Goal: Task Accomplishment & Management: Use online tool/utility

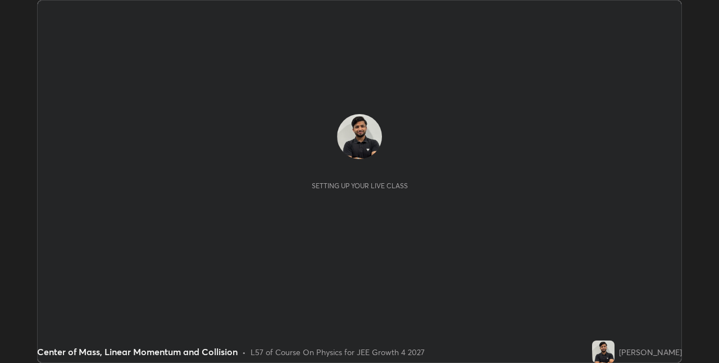
scroll to position [363, 719]
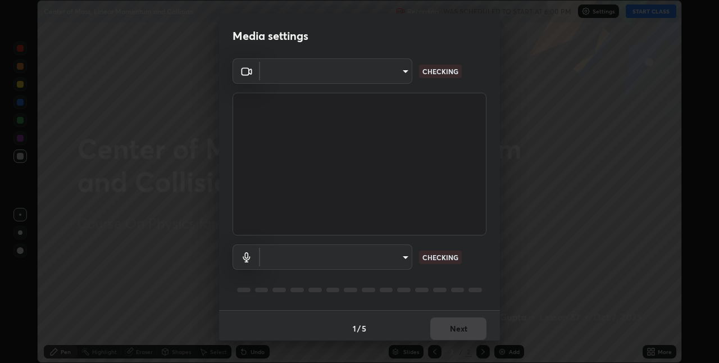
type input "36e128aea5a76c441567214939eeabbf24327133292da18f50fe7275e7648a53"
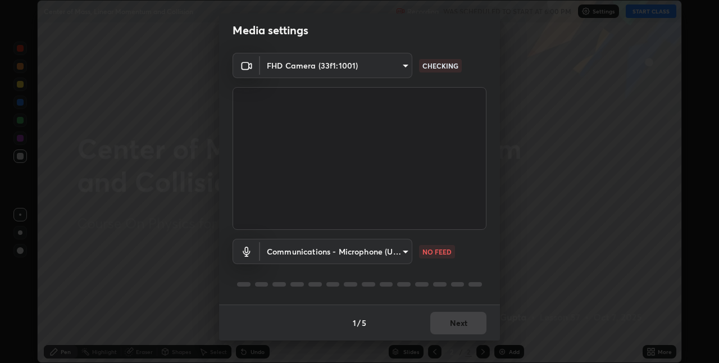
click at [393, 254] on body "Erase all Center of Mass, Linear Momentum and Collision Recording WAS SCHEDULED…" at bounding box center [359, 181] width 719 height 363
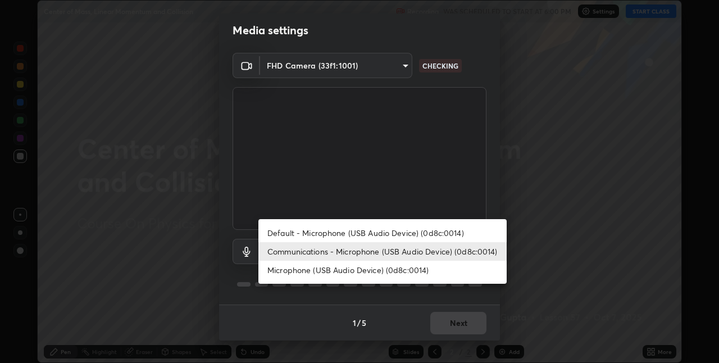
click at [424, 267] on li "Microphone (USB Audio Device) (0d8c:0014)" at bounding box center [382, 270] width 248 height 19
type input "a806e4faf81049c734ed28546b01341a1d28b5ede52802803738846861663c70"
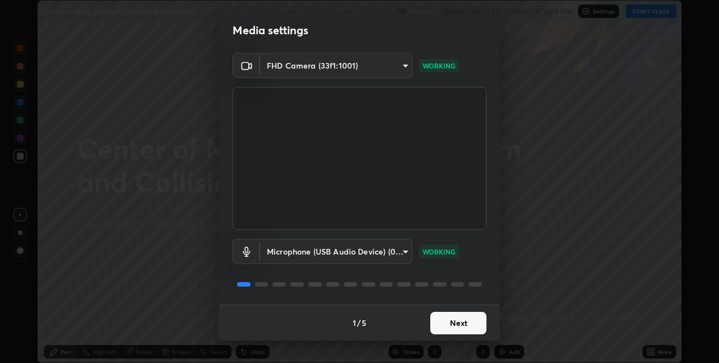
click at [474, 327] on button "Next" at bounding box center [458, 323] width 56 height 22
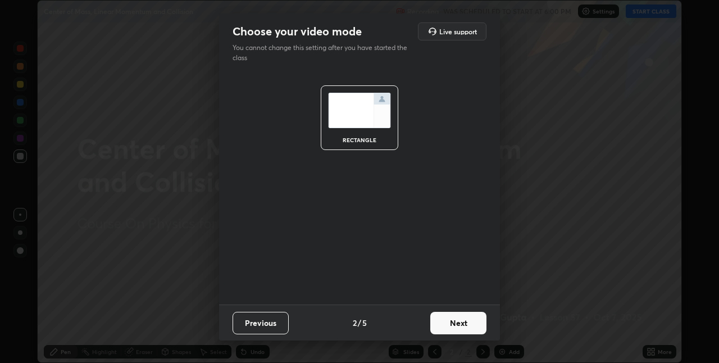
click at [476, 324] on button "Next" at bounding box center [458, 323] width 56 height 22
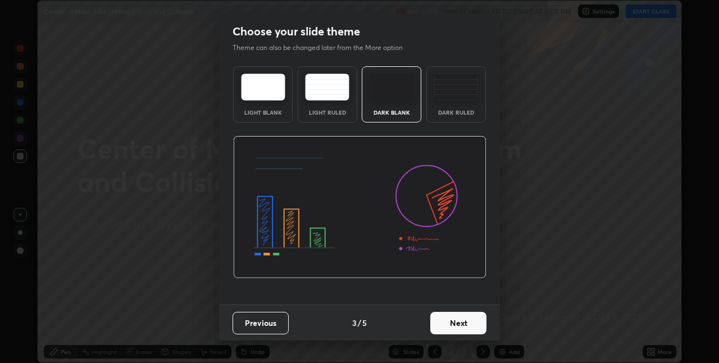
click at [476, 324] on button "Next" at bounding box center [458, 323] width 56 height 22
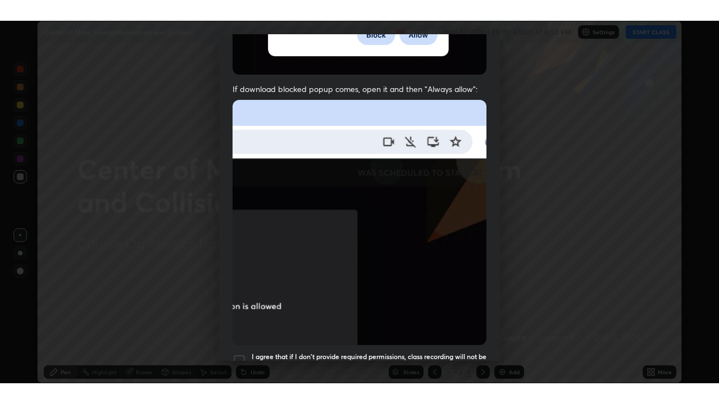
scroll to position [235, 0]
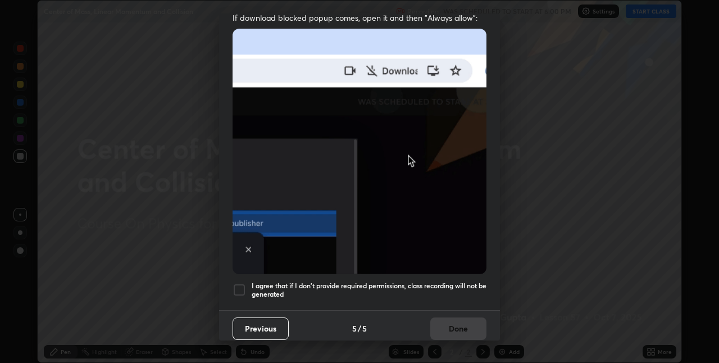
click at [465, 270] on div "Allow "Download multiple files" if prompted: If download blocked popup comes, o…" at bounding box center [359, 73] width 281 height 473
click at [462, 286] on h5 "I agree that if I don't provide required permissions, class recording will not …" at bounding box center [369, 289] width 235 height 17
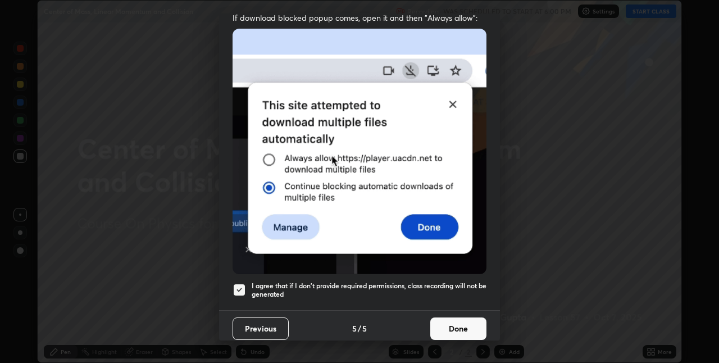
click at [462, 319] on button "Done" at bounding box center [458, 328] width 56 height 22
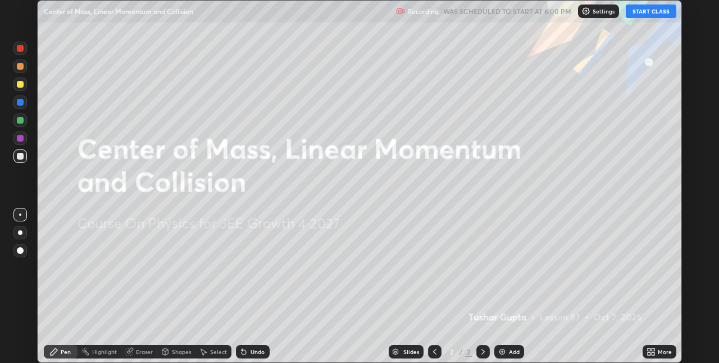
click at [648, 15] on button "START CLASS" at bounding box center [651, 10] width 51 height 13
click at [653, 349] on icon at bounding box center [653, 349] width 3 height 3
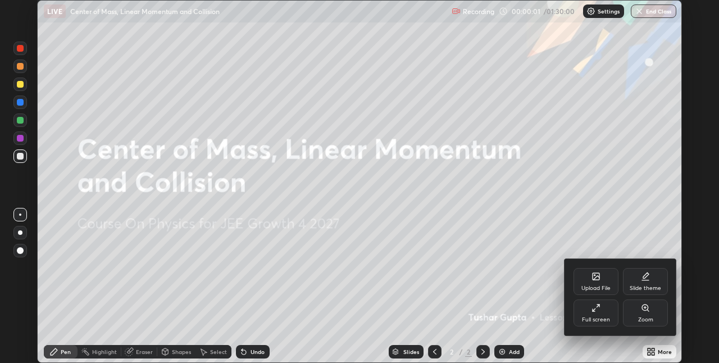
click at [604, 316] on div "Full screen" at bounding box center [596, 312] width 45 height 27
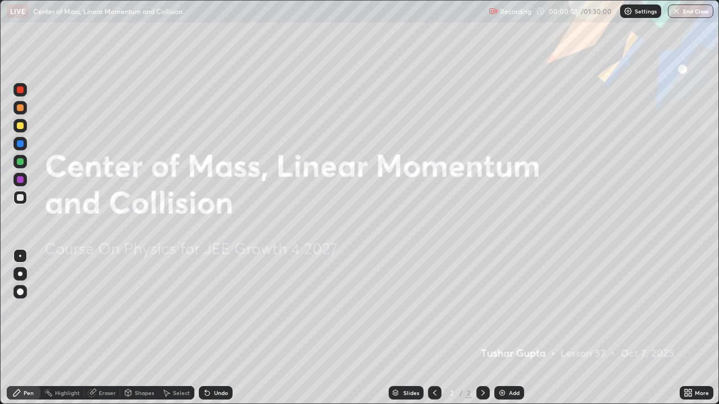
scroll to position [404, 719]
click at [509, 362] on div "Add" at bounding box center [509, 392] width 30 height 13
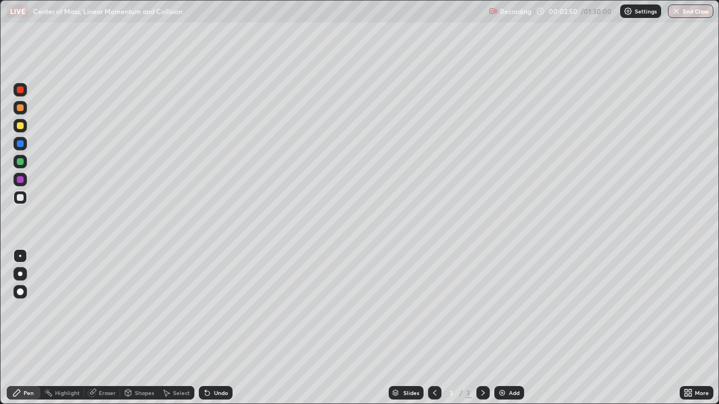
click at [24, 125] on div at bounding box center [19, 125] width 13 height 13
click at [141, 362] on div "Shapes" at bounding box center [144, 393] width 19 height 6
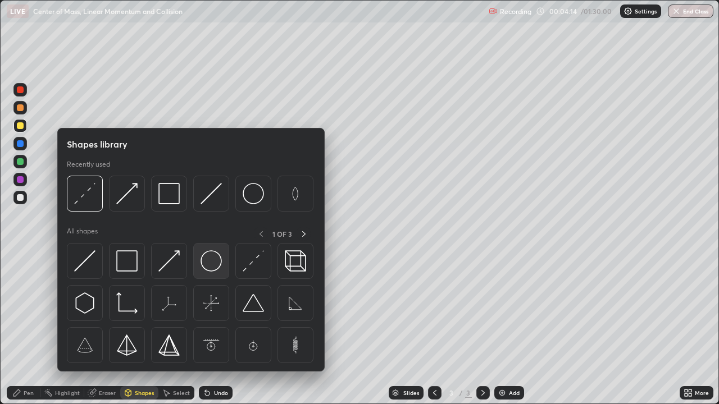
click at [208, 245] on div at bounding box center [211, 261] width 36 height 36
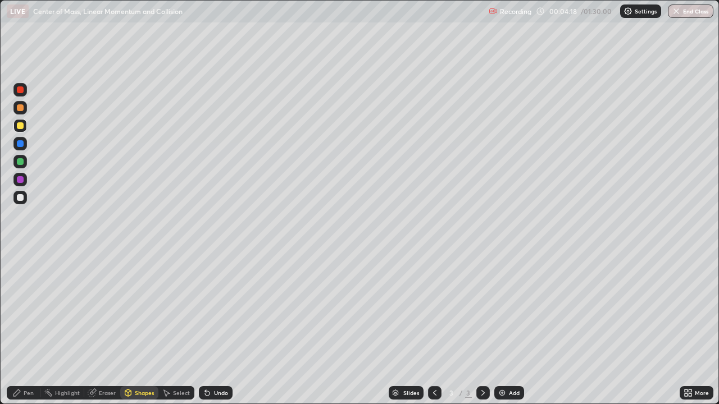
click at [214, 362] on div "Undo" at bounding box center [221, 393] width 14 height 6
click at [65, 362] on div "Highlight" at bounding box center [67, 393] width 25 height 6
click at [31, 362] on div "Pen" at bounding box center [24, 392] width 34 height 13
click at [99, 362] on div "Eraser" at bounding box center [107, 393] width 17 height 6
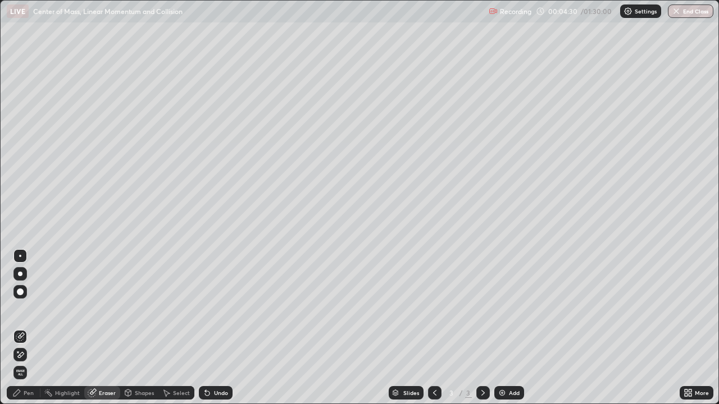
click at [33, 362] on div "Pen" at bounding box center [29, 393] width 10 height 6
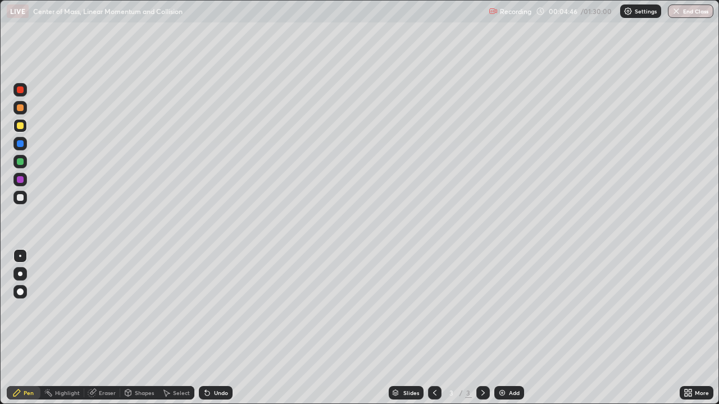
click at [20, 198] on div at bounding box center [20, 197] width 7 height 7
click at [504, 362] on div "Add" at bounding box center [509, 392] width 30 height 13
click at [26, 125] on div at bounding box center [19, 125] width 13 height 13
click at [21, 202] on div at bounding box center [19, 197] width 13 height 13
click at [224, 362] on div "Undo" at bounding box center [221, 393] width 14 height 6
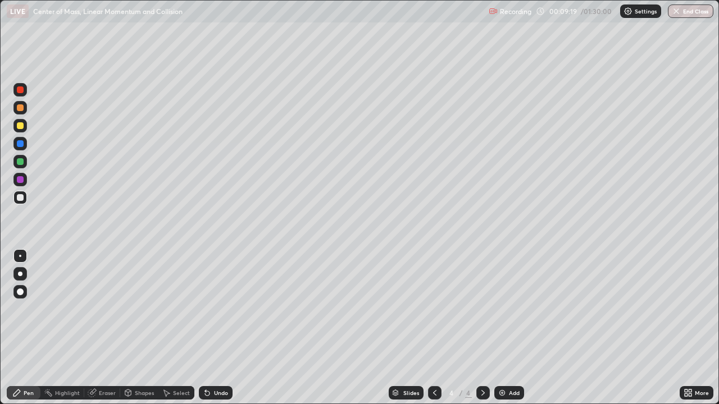
click at [521, 362] on div "Add" at bounding box center [509, 392] width 30 height 13
click at [434, 362] on icon at bounding box center [434, 393] width 3 height 6
click at [434, 362] on icon at bounding box center [434, 393] width 9 height 9
click at [141, 362] on div "Shapes" at bounding box center [139, 392] width 38 height 13
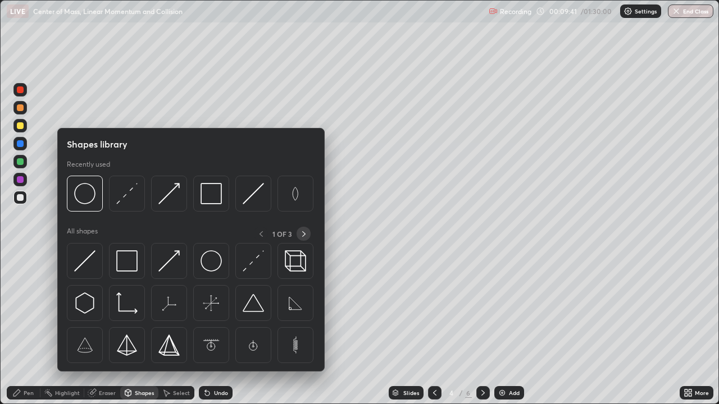
click at [304, 234] on icon at bounding box center [303, 234] width 9 height 9
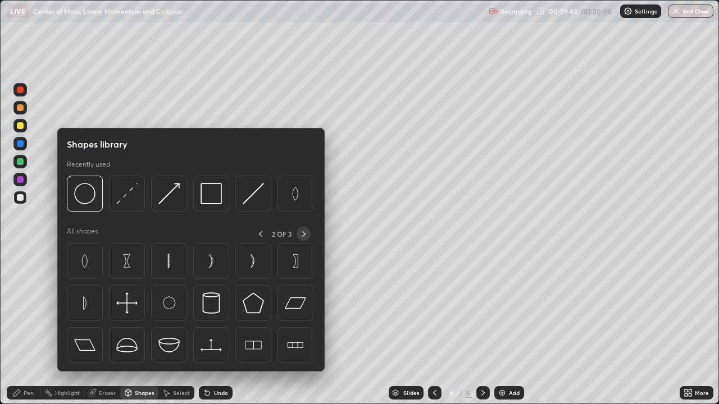
click at [304, 234] on icon at bounding box center [303, 234] width 9 height 9
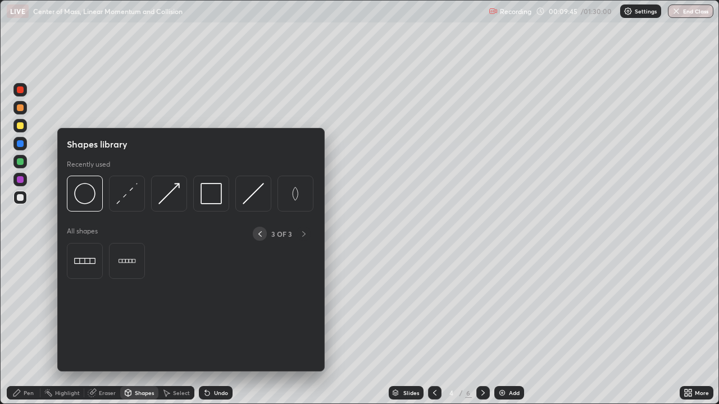
click at [262, 233] on icon at bounding box center [260, 234] width 9 height 9
click at [261, 234] on icon at bounding box center [260, 234] width 9 height 9
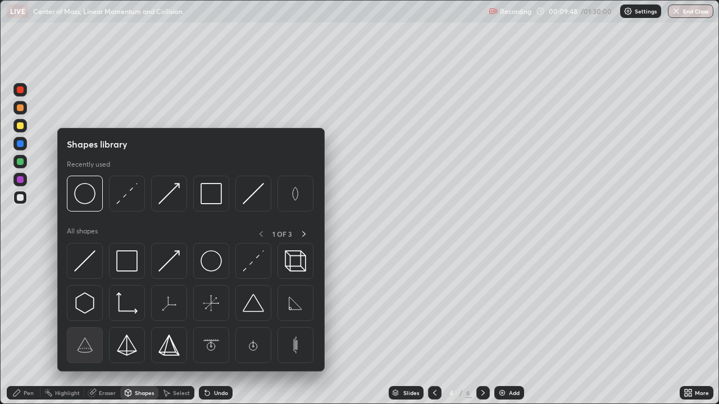
click at [93, 349] on img at bounding box center [84, 345] width 21 height 21
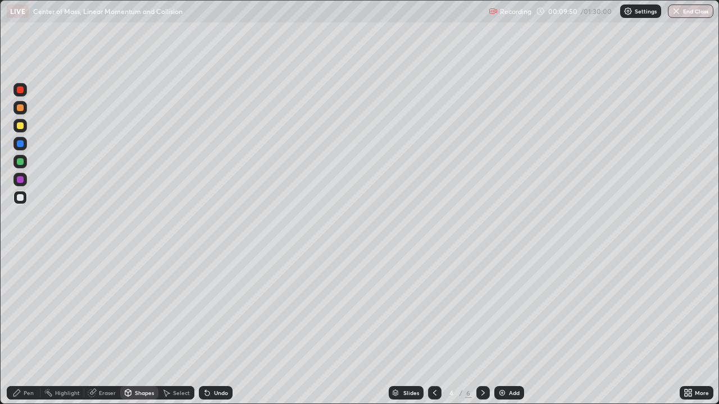
click at [148, 362] on div "Shapes" at bounding box center [144, 393] width 19 height 6
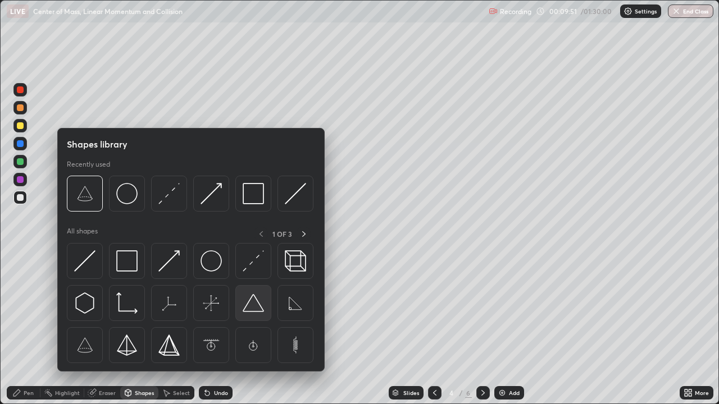
click at [248, 304] on img at bounding box center [253, 303] width 21 height 21
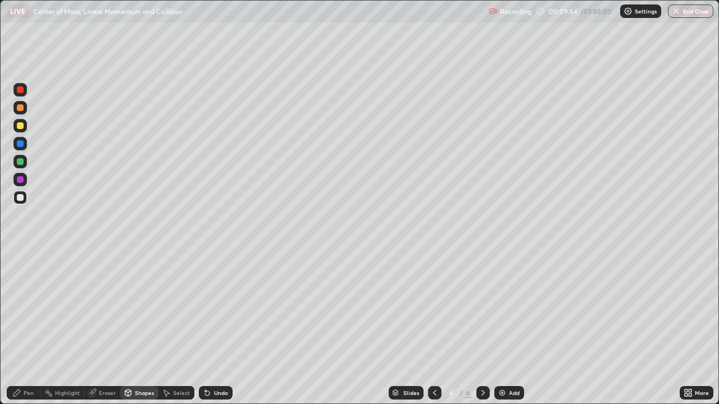
click at [30, 362] on div "Pen" at bounding box center [29, 393] width 10 height 6
click at [141, 362] on div "Shapes" at bounding box center [144, 393] width 19 height 6
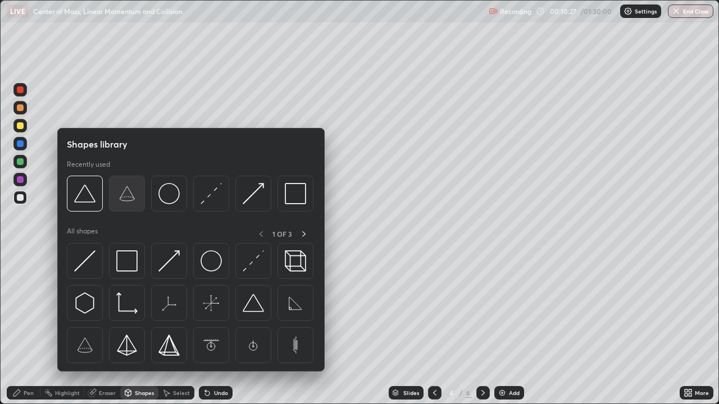
click at [123, 193] on img at bounding box center [126, 193] width 21 height 21
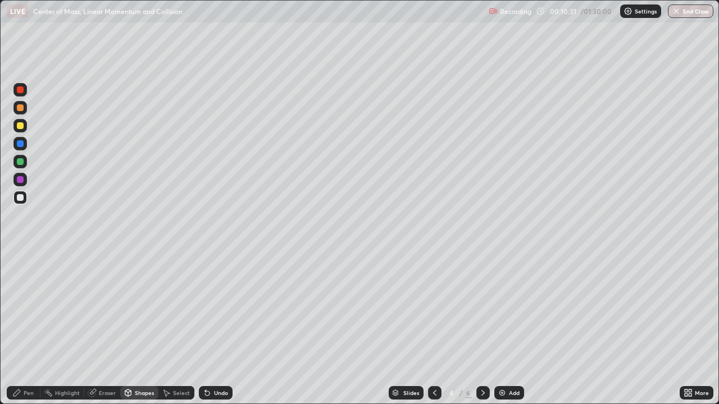
click at [33, 362] on div "Pen" at bounding box center [29, 393] width 10 height 6
click at [484, 362] on div at bounding box center [482, 393] width 13 height 22
click at [24, 125] on div at bounding box center [19, 125] width 13 height 13
click at [433, 362] on icon at bounding box center [434, 393] width 9 height 9
click at [482, 362] on icon at bounding box center [483, 393] width 9 height 9
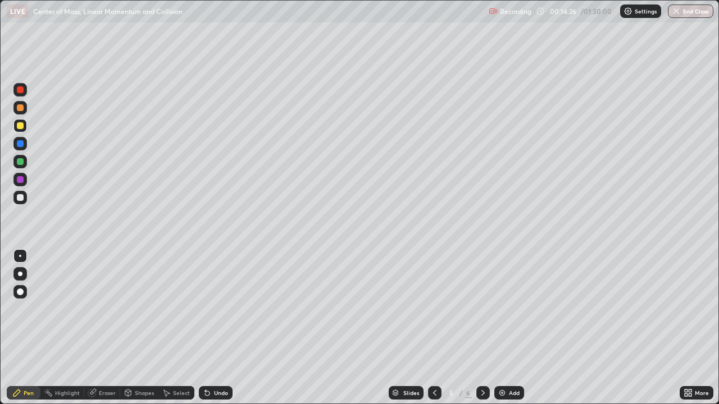
click at [227, 362] on div "Undo" at bounding box center [216, 392] width 34 height 13
click at [226, 362] on div "Undo" at bounding box center [221, 393] width 14 height 6
click at [223, 362] on div "Undo" at bounding box center [216, 392] width 34 height 13
click at [434, 362] on icon at bounding box center [434, 393] width 9 height 9
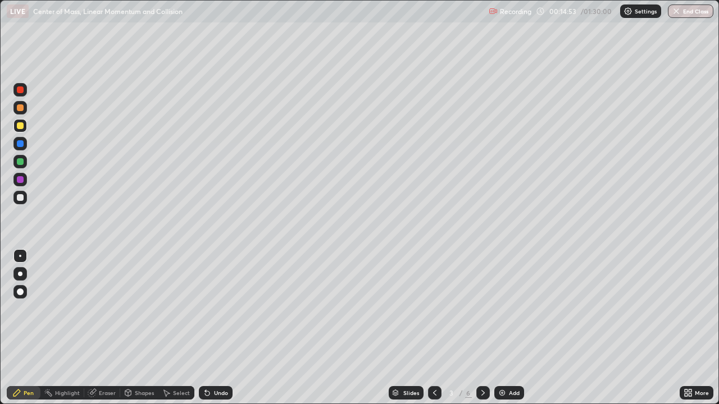
click at [482, 362] on icon at bounding box center [483, 393] width 9 height 9
click at [433, 362] on icon at bounding box center [434, 393] width 9 height 9
click at [480, 362] on icon at bounding box center [483, 393] width 9 height 9
click at [479, 362] on div at bounding box center [482, 392] width 13 height 13
click at [434, 362] on icon at bounding box center [434, 393] width 9 height 9
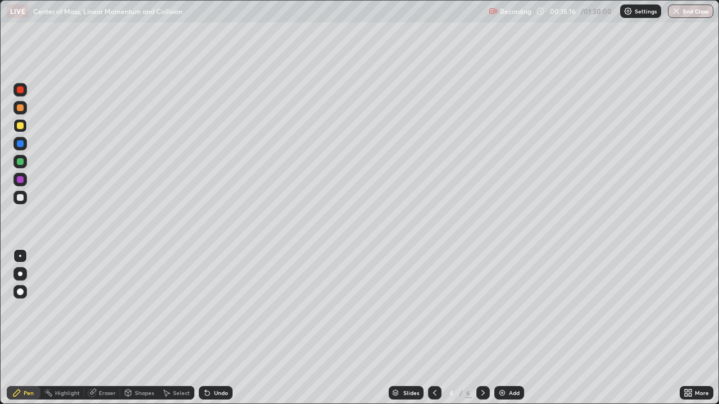
click at [432, 362] on icon at bounding box center [434, 393] width 9 height 9
click at [482, 362] on icon at bounding box center [483, 393] width 9 height 9
click at [481, 362] on icon at bounding box center [483, 393] width 9 height 9
click at [110, 362] on div "Eraser" at bounding box center [107, 393] width 17 height 6
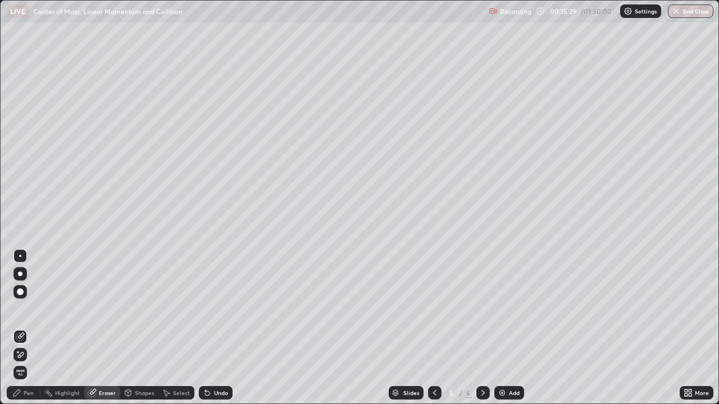
click at [30, 362] on div "Pen" at bounding box center [29, 393] width 10 height 6
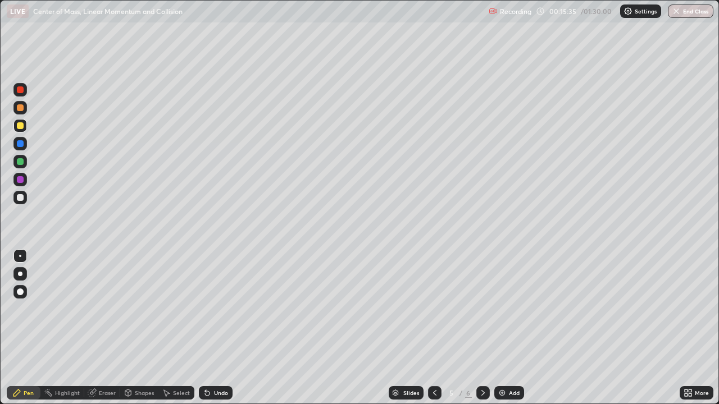
click at [668, 362] on div "Slides 5 / 6 Add" at bounding box center [456, 393] width 447 height 22
click at [708, 362] on div "More" at bounding box center [697, 392] width 34 height 13
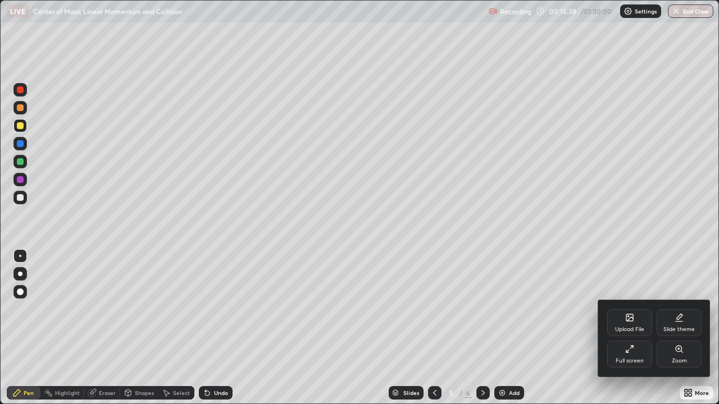
click at [703, 362] on div at bounding box center [359, 202] width 719 height 404
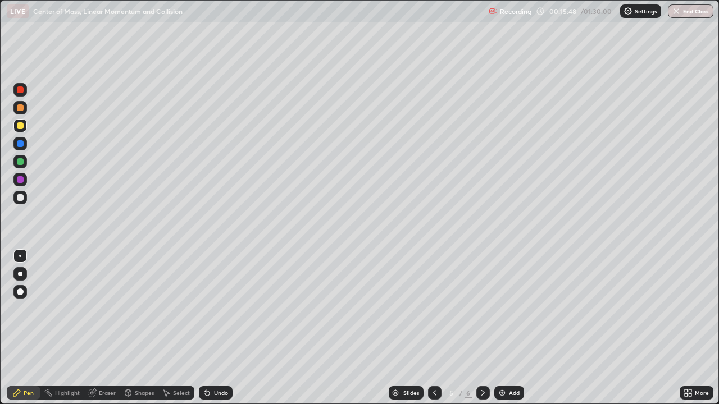
click at [435, 362] on icon at bounding box center [434, 393] width 9 height 9
click at [437, 362] on icon at bounding box center [434, 393] width 9 height 9
click at [486, 362] on div at bounding box center [482, 392] width 13 height 13
click at [484, 362] on div at bounding box center [482, 392] width 13 height 13
click at [483, 362] on icon at bounding box center [483, 393] width 9 height 9
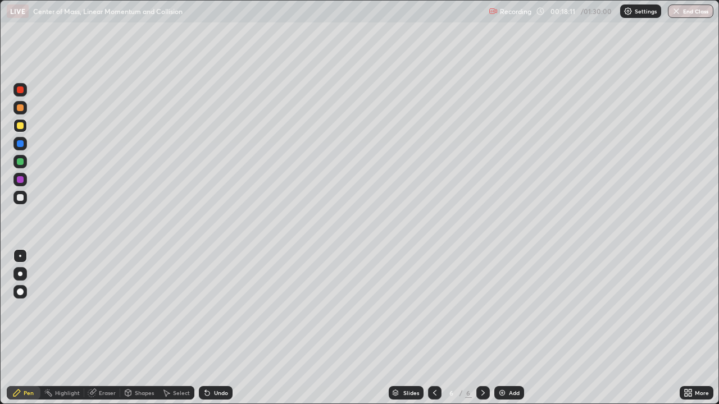
click at [138, 362] on div "Shapes" at bounding box center [144, 393] width 19 height 6
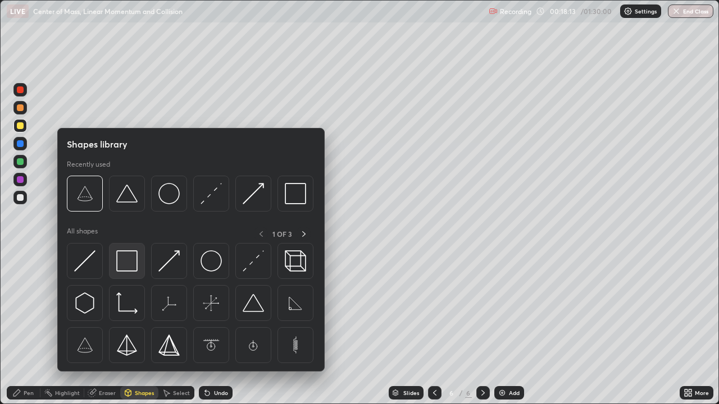
click at [126, 254] on img at bounding box center [126, 261] width 21 height 21
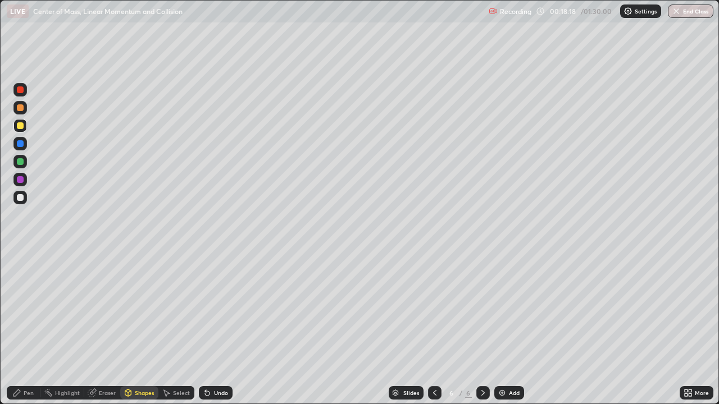
click at [219, 362] on div "Undo" at bounding box center [221, 393] width 14 height 6
click at [131, 362] on icon at bounding box center [128, 393] width 9 height 9
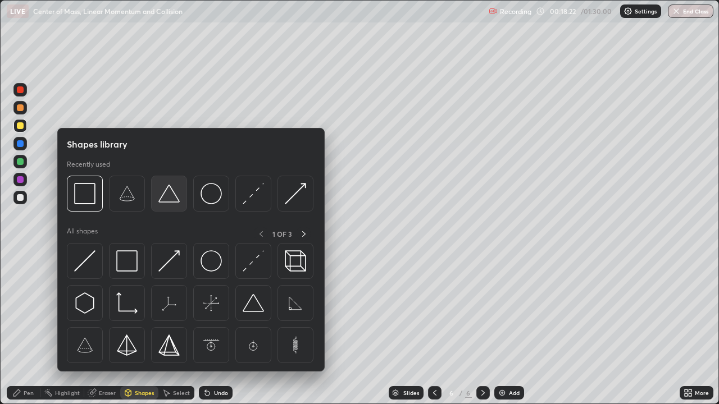
click at [171, 204] on img at bounding box center [168, 193] width 21 height 21
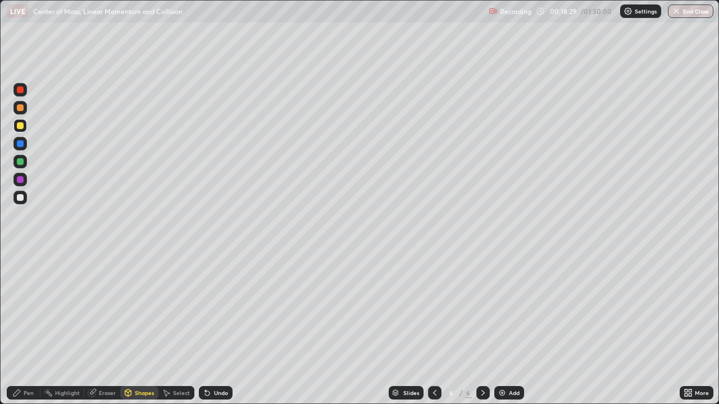
click at [22, 362] on div "Pen" at bounding box center [24, 392] width 34 height 13
click at [21, 198] on div at bounding box center [20, 197] width 7 height 7
click at [21, 162] on div at bounding box center [20, 161] width 7 height 7
click at [25, 198] on div at bounding box center [19, 197] width 13 height 13
click at [509, 362] on div "Add" at bounding box center [514, 393] width 11 height 6
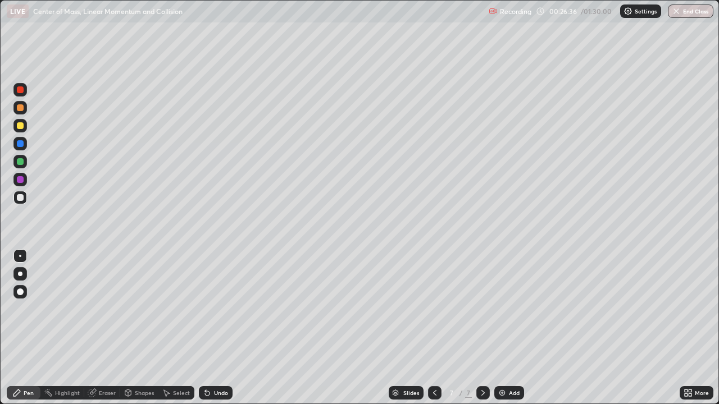
click at [138, 362] on div "Shapes" at bounding box center [144, 393] width 19 height 6
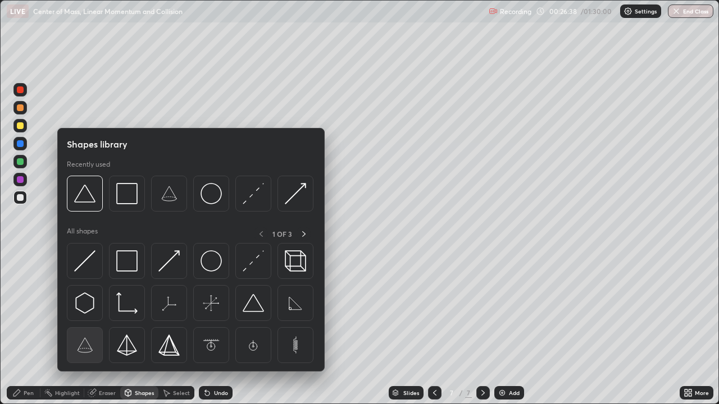
click at [87, 346] on img at bounding box center [84, 345] width 21 height 21
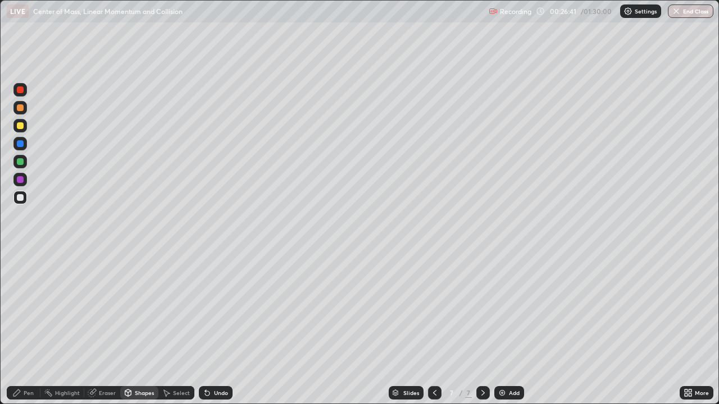
click at [139, 362] on div "Shapes" at bounding box center [139, 392] width 38 height 13
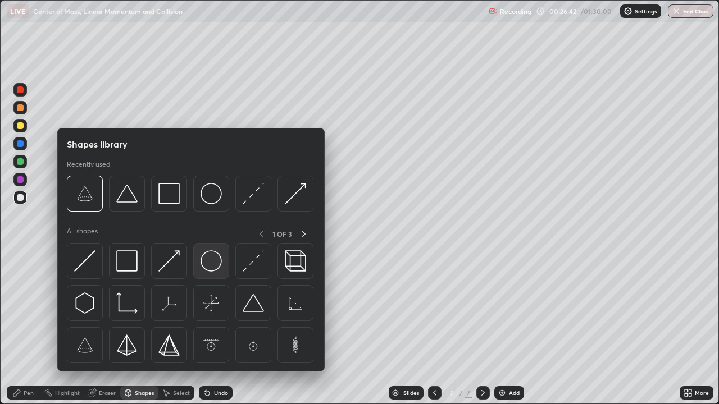
click at [213, 265] on img at bounding box center [211, 261] width 21 height 21
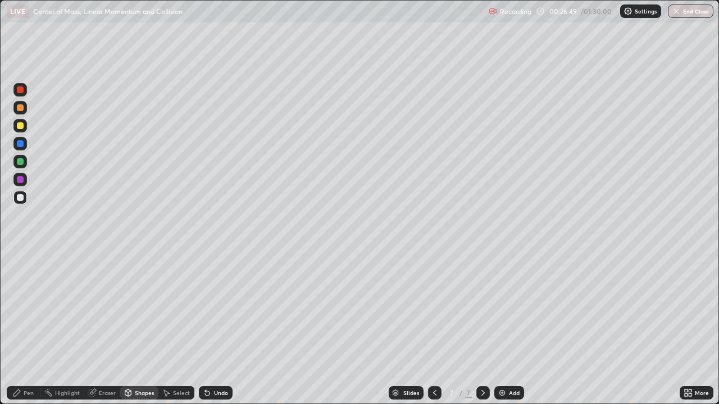
click at [177, 362] on div "Select" at bounding box center [181, 393] width 17 height 6
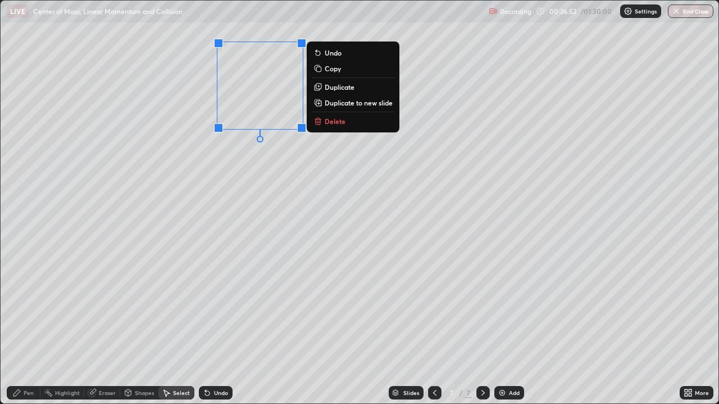
click at [427, 286] on div "0 ° Undo Copy Duplicate Duplicate to new slide Delete" at bounding box center [360, 202] width 718 height 403
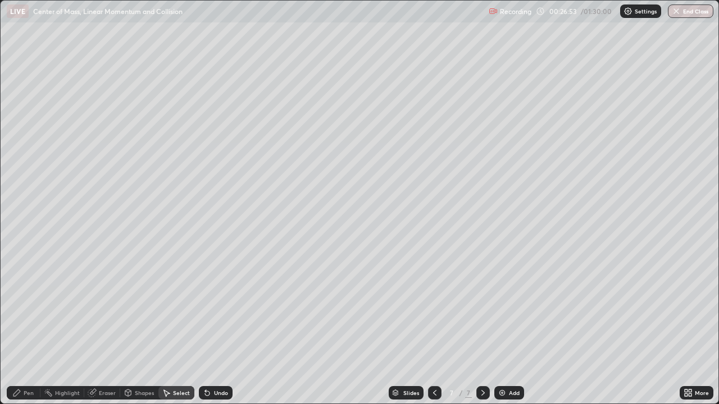
click at [31, 362] on div "Pen" at bounding box center [29, 393] width 10 height 6
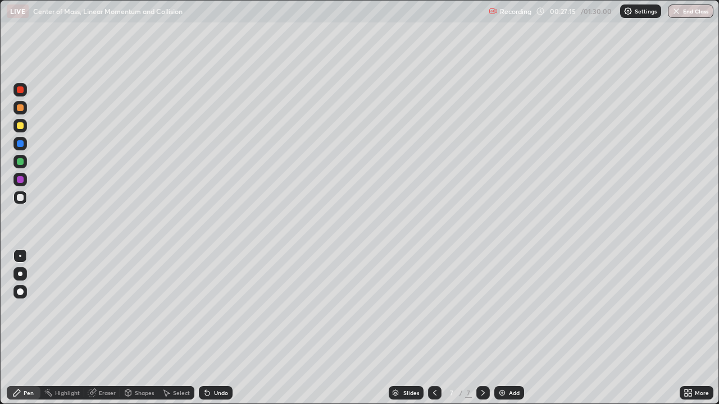
click at [143, 362] on div "Shapes" at bounding box center [144, 393] width 19 height 6
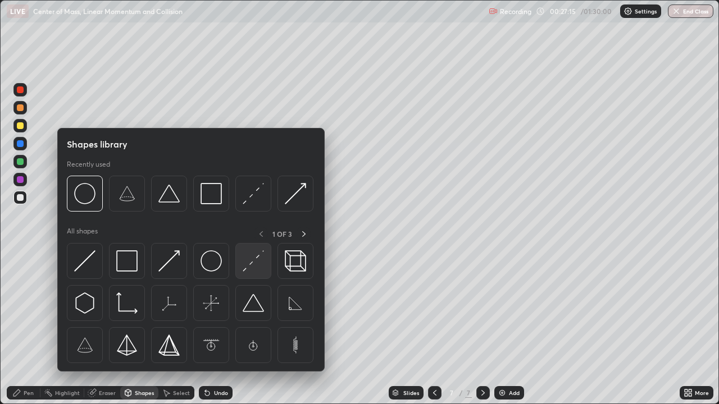
click at [248, 263] on img at bounding box center [253, 261] width 21 height 21
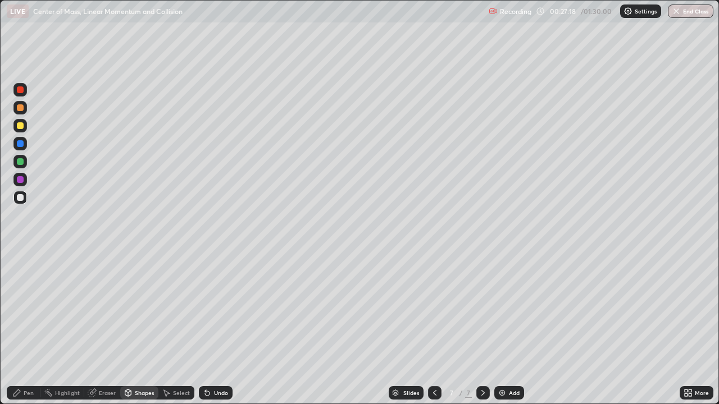
click at [30, 362] on div "Pen" at bounding box center [29, 393] width 10 height 6
click at [483, 362] on icon at bounding box center [483, 393] width 9 height 9
click at [503, 362] on img at bounding box center [502, 393] width 9 height 9
click at [23, 124] on div at bounding box center [20, 125] width 7 height 7
click at [28, 195] on div at bounding box center [20, 198] width 18 height 18
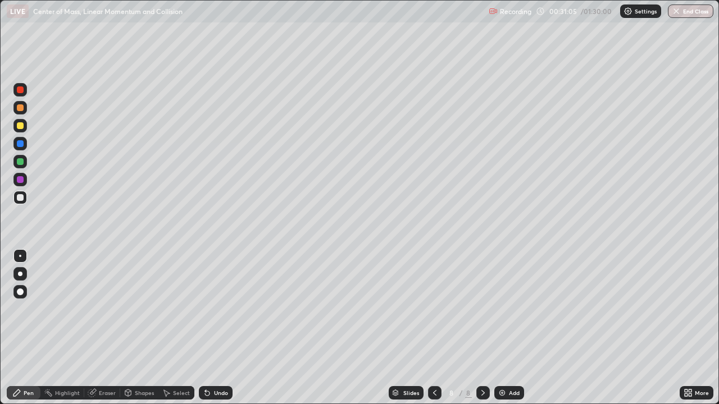
click at [221, 362] on div "Undo" at bounding box center [221, 393] width 14 height 6
click at [222, 362] on div "Undo" at bounding box center [221, 393] width 14 height 6
click at [513, 362] on div "Add" at bounding box center [514, 393] width 11 height 6
click at [26, 124] on div at bounding box center [19, 125] width 13 height 13
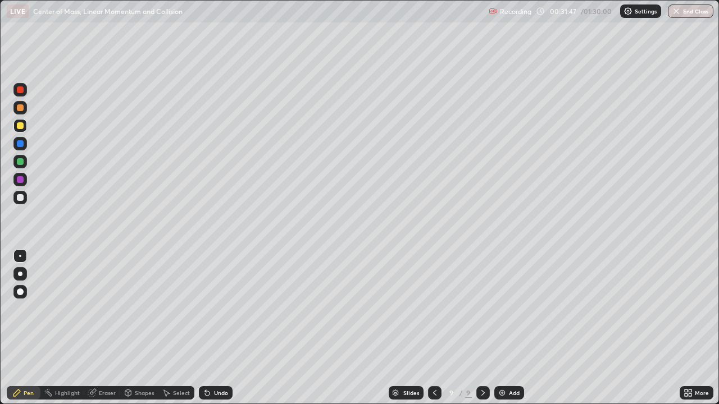
click at [99, 362] on div "Eraser" at bounding box center [107, 393] width 17 height 6
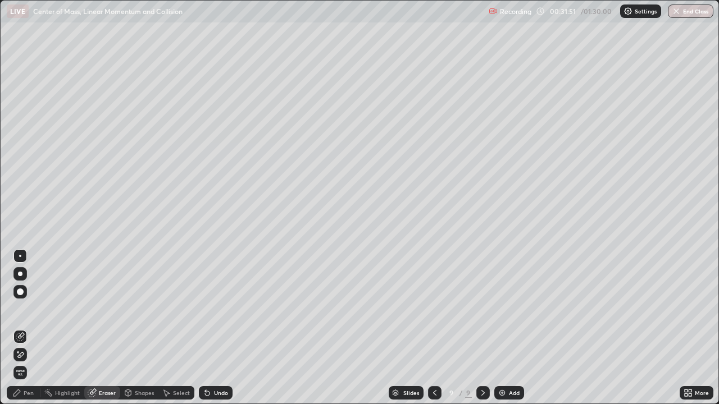
click at [24, 362] on div "Pen" at bounding box center [29, 393] width 10 height 6
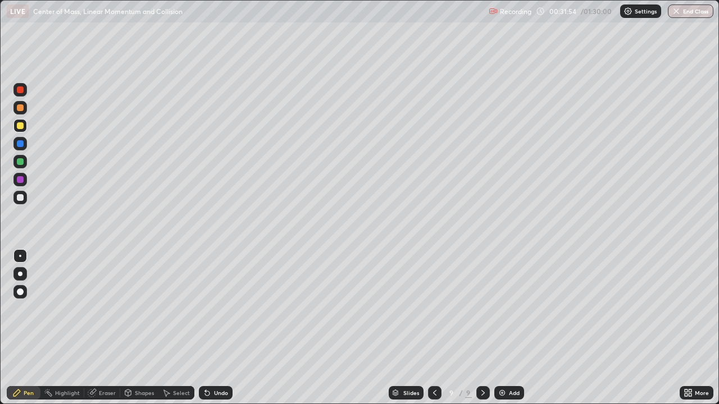
click at [102, 362] on div "Eraser" at bounding box center [107, 393] width 17 height 6
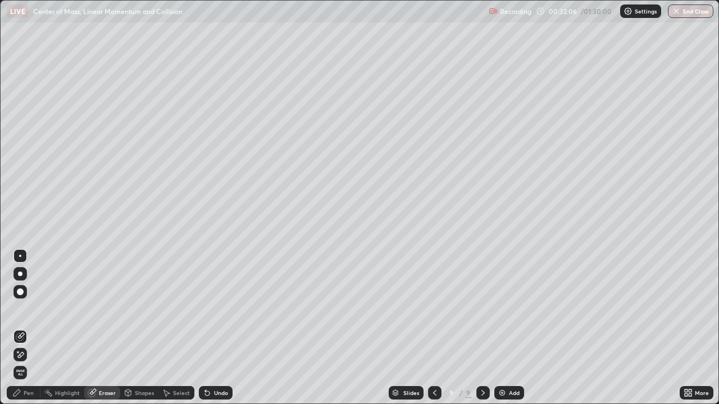
click at [30, 362] on div "Pen" at bounding box center [29, 393] width 10 height 6
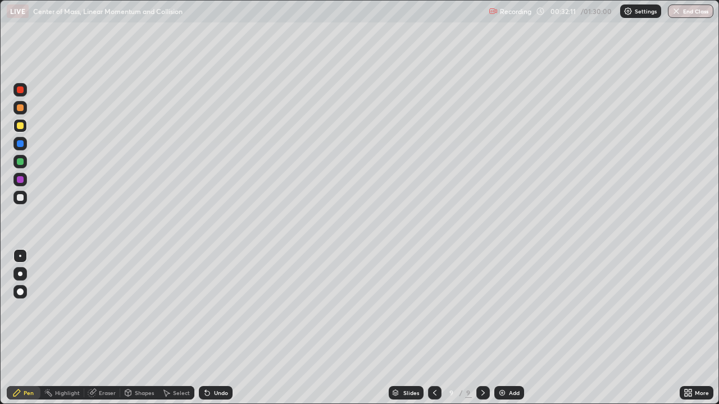
click at [144, 362] on div "Shapes" at bounding box center [144, 393] width 19 height 6
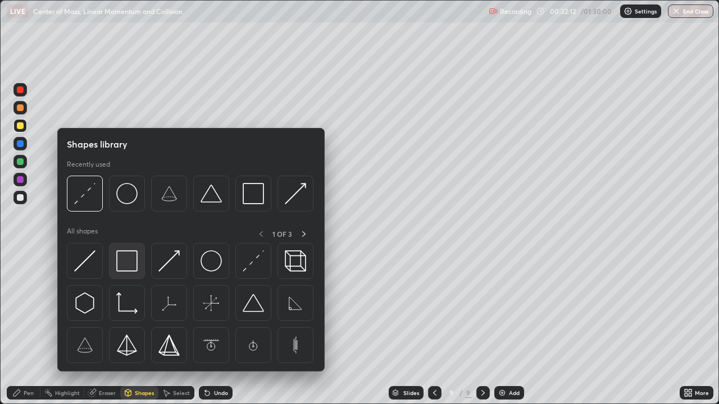
click at [130, 262] on img at bounding box center [126, 261] width 21 height 21
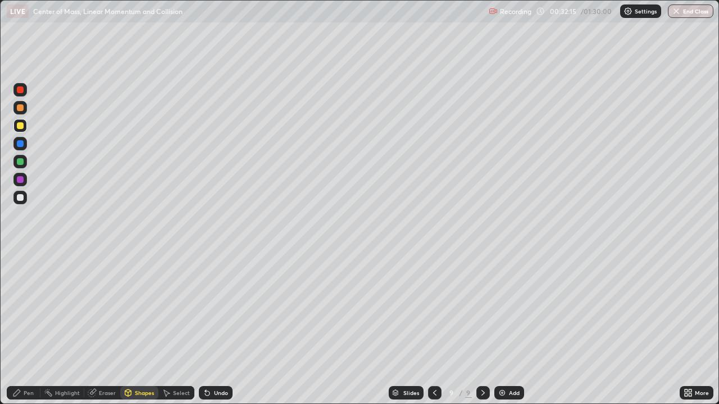
click at [34, 362] on div "Pen" at bounding box center [24, 392] width 34 height 13
click at [183, 362] on div "Select" at bounding box center [181, 393] width 17 height 6
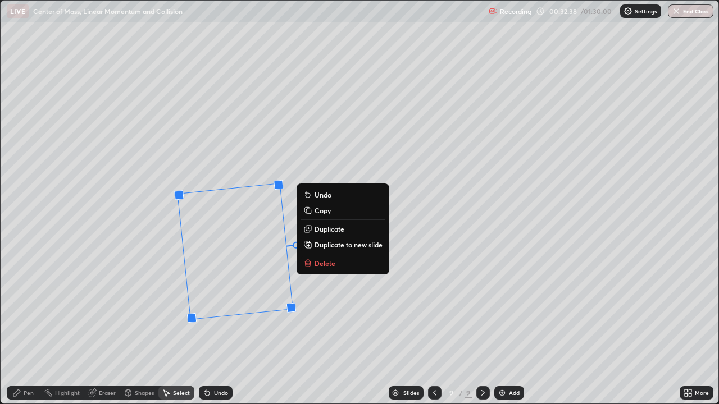
click at [229, 362] on div "Undo" at bounding box center [216, 392] width 34 height 13
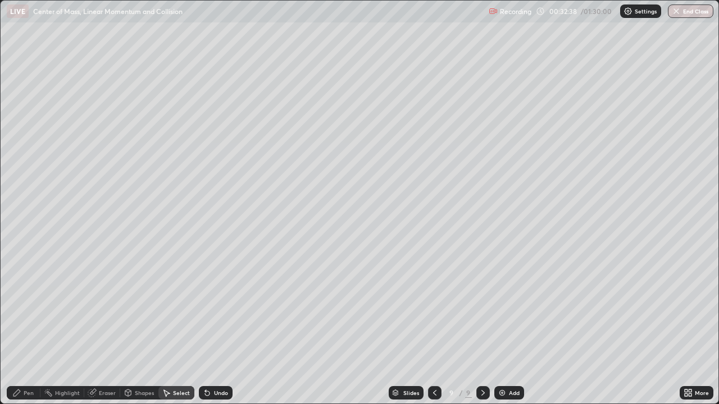
click at [225, 362] on div "Undo" at bounding box center [216, 392] width 34 height 13
click at [211, 362] on div "Undo" at bounding box center [216, 392] width 34 height 13
click at [31, 362] on div "Pen" at bounding box center [29, 393] width 10 height 6
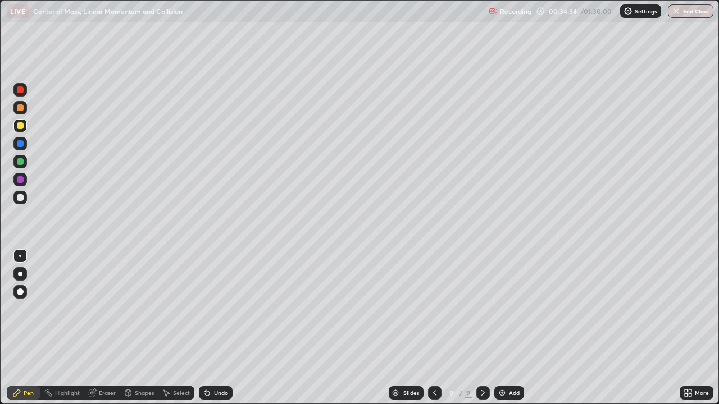
click at [435, 362] on icon at bounding box center [434, 393] width 9 height 9
click at [482, 362] on icon at bounding box center [482, 393] width 3 height 6
click at [504, 362] on img at bounding box center [502, 393] width 9 height 9
click at [21, 197] on div at bounding box center [20, 197] width 7 height 7
click at [133, 362] on div "Shapes" at bounding box center [139, 392] width 38 height 13
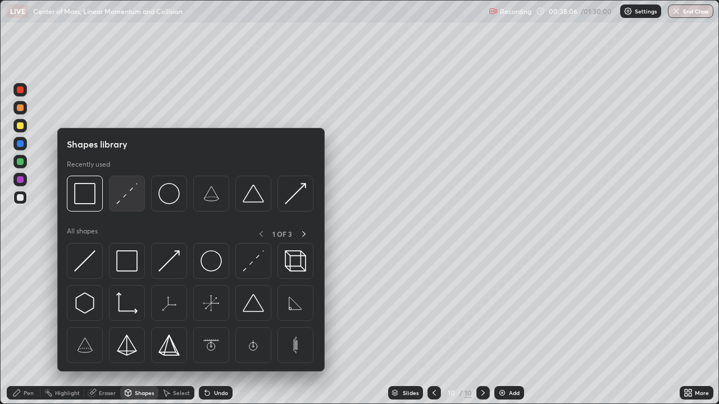
click at [137, 197] on img at bounding box center [126, 193] width 21 height 21
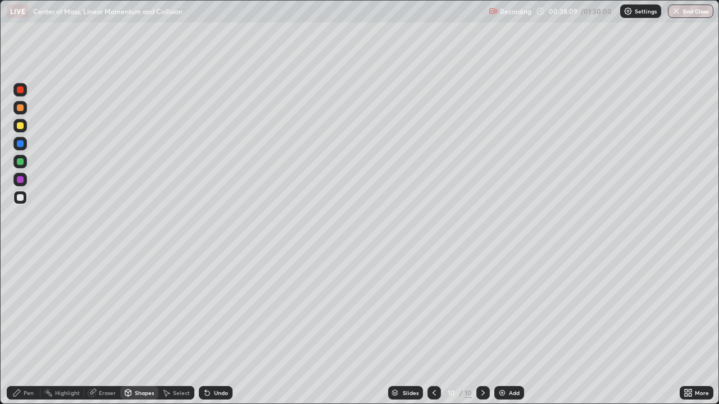
click at [28, 362] on div "Pen" at bounding box center [24, 392] width 34 height 13
click at [25, 126] on div at bounding box center [19, 125] width 13 height 13
click at [21, 201] on div at bounding box center [20, 197] width 7 height 7
click at [21, 126] on div at bounding box center [20, 125] width 7 height 7
click at [225, 362] on div "Undo" at bounding box center [216, 392] width 34 height 13
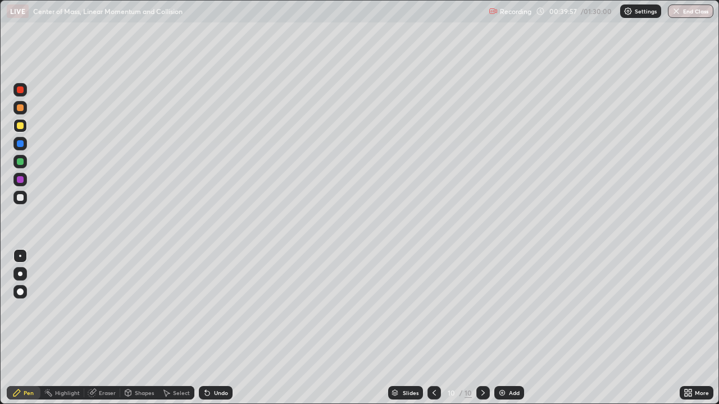
click at [222, 362] on div "Undo" at bounding box center [221, 393] width 14 height 6
click at [19, 167] on div at bounding box center [19, 161] width 13 height 13
click at [227, 362] on div "Undo" at bounding box center [216, 392] width 34 height 13
click at [219, 362] on div "Undo" at bounding box center [221, 393] width 14 height 6
click at [226, 362] on div "Undo" at bounding box center [216, 392] width 34 height 13
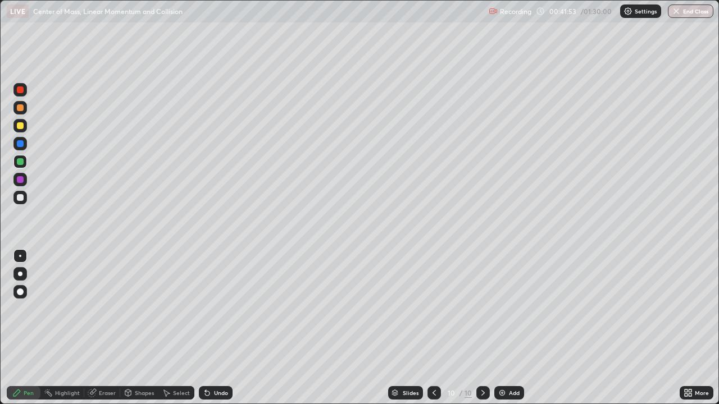
click at [521, 362] on div "Add" at bounding box center [509, 392] width 30 height 13
click at [24, 197] on div at bounding box center [19, 197] width 13 height 13
click at [430, 362] on div at bounding box center [434, 392] width 13 height 13
click at [483, 362] on icon at bounding box center [483, 393] width 9 height 9
click at [144, 362] on div "Shapes" at bounding box center [144, 393] width 19 height 6
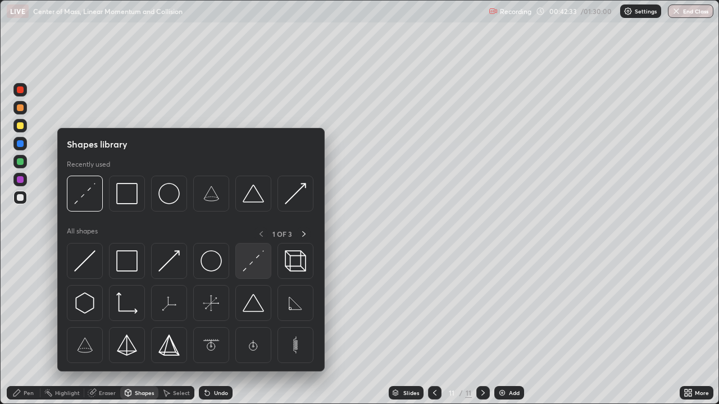
click at [255, 258] on img at bounding box center [253, 261] width 21 height 21
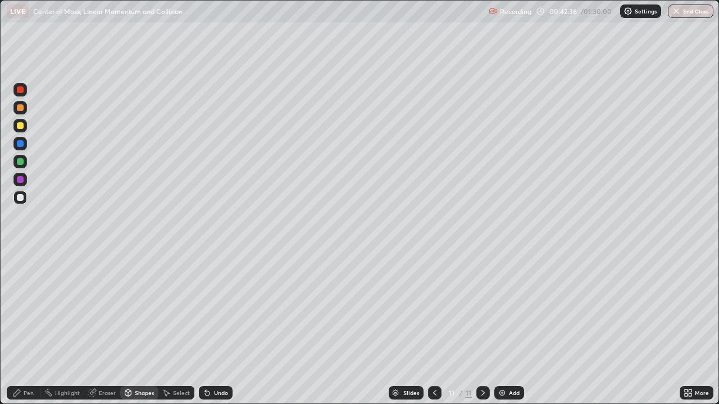
click at [29, 362] on div "Pen" at bounding box center [29, 393] width 10 height 6
click at [222, 362] on div "Undo" at bounding box center [221, 393] width 14 height 6
click at [219, 362] on div "Undo" at bounding box center [221, 393] width 14 height 6
click at [217, 362] on div "Undo" at bounding box center [221, 393] width 14 height 6
click at [434, 362] on icon at bounding box center [434, 393] width 9 height 9
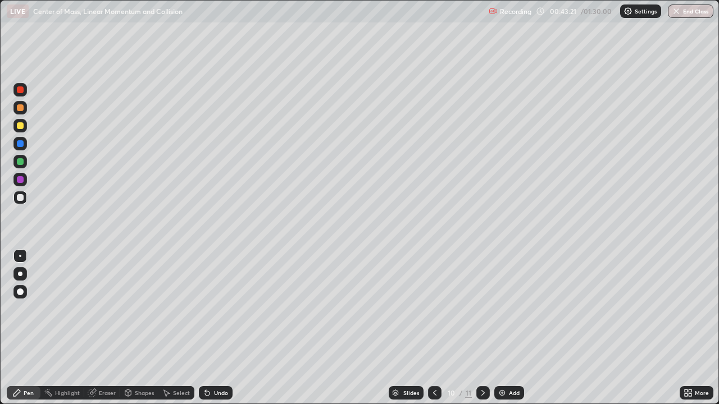
click at [24, 129] on div at bounding box center [19, 125] width 13 height 13
click at [102, 362] on div "Eraser" at bounding box center [107, 393] width 17 height 6
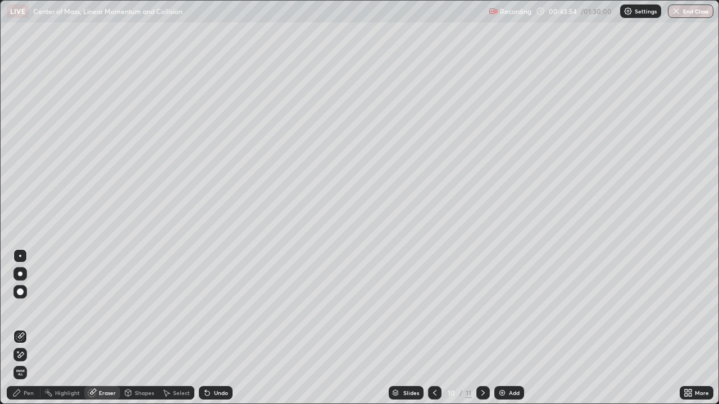
click at [21, 355] on icon at bounding box center [20, 356] width 9 height 10
click at [34, 362] on div "Pen" at bounding box center [24, 392] width 34 height 13
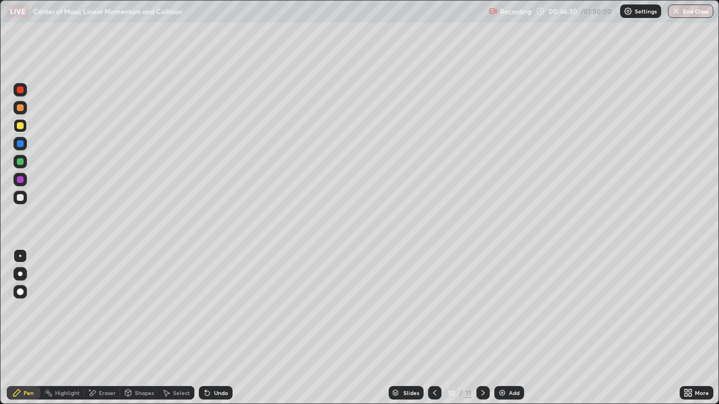
click at [513, 362] on div "Add" at bounding box center [514, 393] width 11 height 6
click at [133, 362] on div "Shapes" at bounding box center [139, 392] width 38 height 13
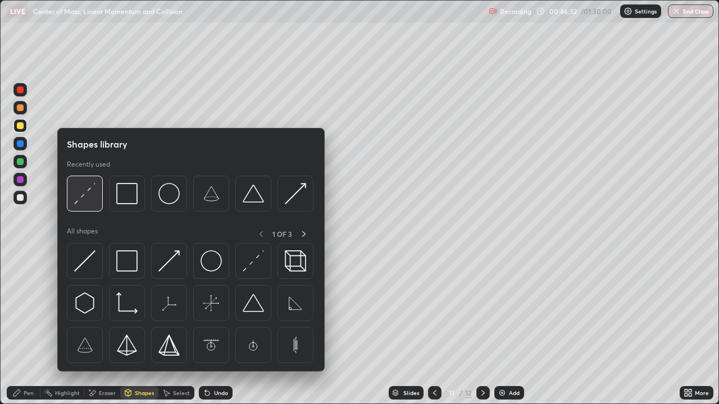
click at [92, 194] on img at bounding box center [84, 193] width 21 height 21
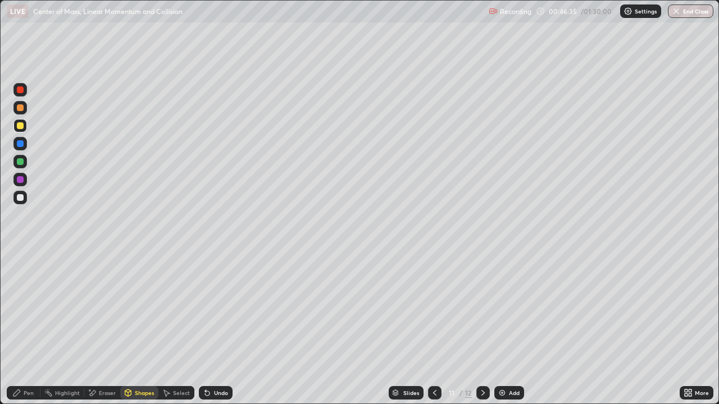
click at [25, 362] on div "Pen" at bounding box center [24, 392] width 34 height 13
click at [24, 195] on div at bounding box center [19, 197] width 13 height 13
click at [22, 128] on div at bounding box center [20, 125] width 7 height 7
click at [26, 128] on div at bounding box center [19, 125] width 13 height 13
click at [219, 362] on div "Undo" at bounding box center [216, 392] width 34 height 13
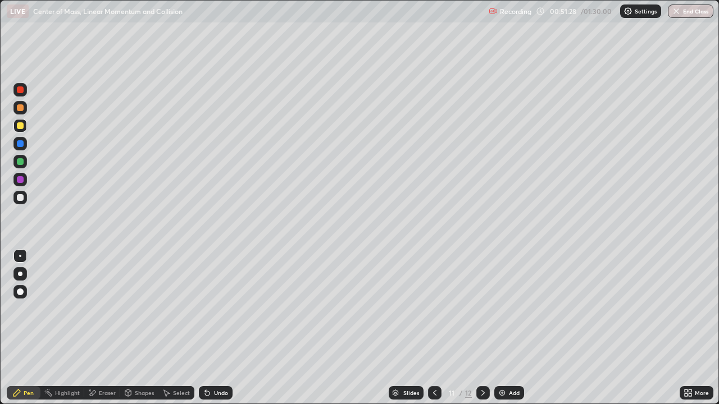
click at [26, 160] on div at bounding box center [19, 161] width 13 height 13
click at [231, 362] on div "Undo" at bounding box center [216, 392] width 34 height 13
click at [21, 198] on div at bounding box center [20, 197] width 7 height 7
click at [486, 362] on div at bounding box center [482, 392] width 13 height 13
click at [436, 362] on icon at bounding box center [434, 393] width 9 height 9
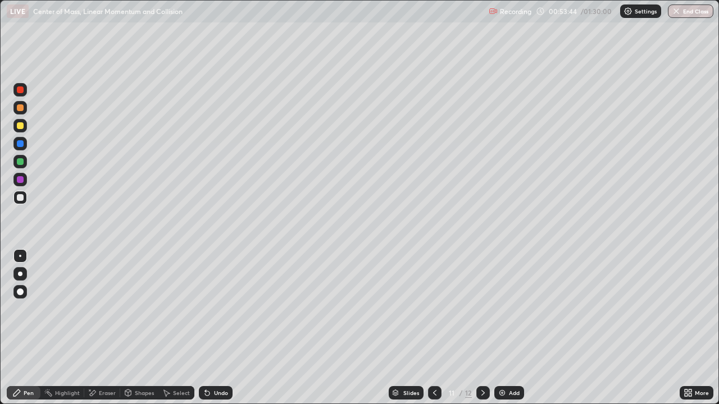
click at [515, 362] on div "Add" at bounding box center [514, 393] width 11 height 6
click at [434, 362] on icon at bounding box center [434, 393] width 9 height 9
click at [481, 362] on icon at bounding box center [483, 393] width 9 height 9
click at [216, 362] on div "Undo" at bounding box center [221, 393] width 14 height 6
click at [217, 362] on div "Undo" at bounding box center [221, 393] width 14 height 6
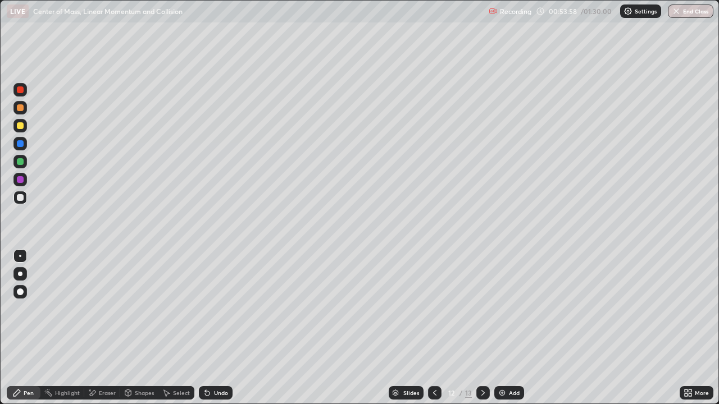
click at [217, 362] on div "Undo" at bounding box center [221, 393] width 14 height 6
click at [428, 362] on div at bounding box center [434, 392] width 13 height 13
click at [482, 362] on icon at bounding box center [483, 393] width 9 height 9
click at [434, 362] on icon at bounding box center [434, 393] width 9 height 9
click at [482, 362] on icon at bounding box center [483, 393] width 9 height 9
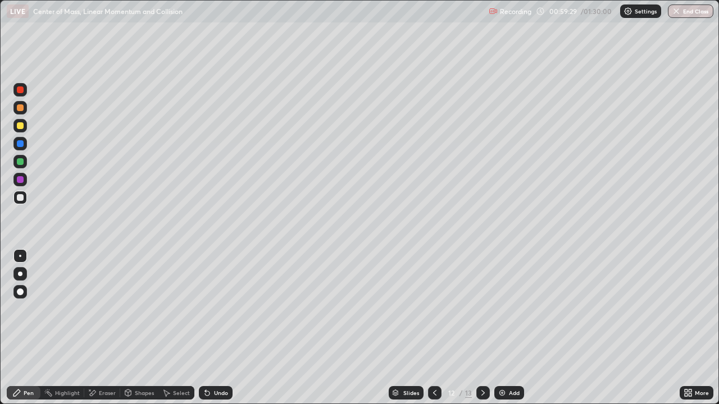
click at [506, 362] on div "Add" at bounding box center [509, 392] width 30 height 13
click at [25, 125] on div at bounding box center [19, 125] width 13 height 13
click at [214, 362] on div "Undo" at bounding box center [221, 393] width 14 height 6
click at [19, 162] on div at bounding box center [20, 161] width 7 height 7
click at [509, 362] on div "Add" at bounding box center [514, 393] width 11 height 6
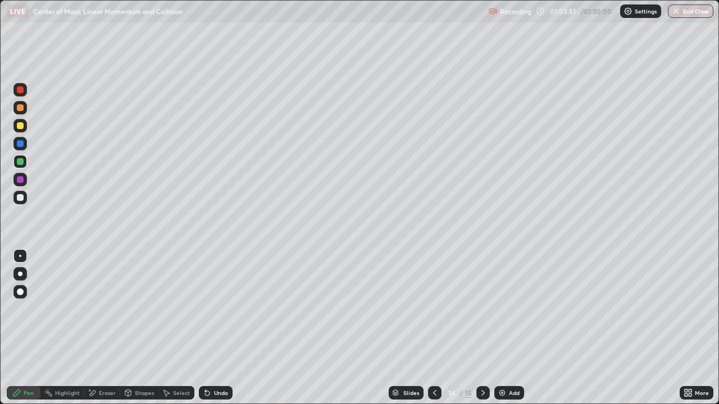
click at [20, 126] on div at bounding box center [20, 125] width 7 height 7
click at [22, 199] on div at bounding box center [20, 197] width 7 height 7
click at [131, 362] on icon at bounding box center [128, 393] width 9 height 9
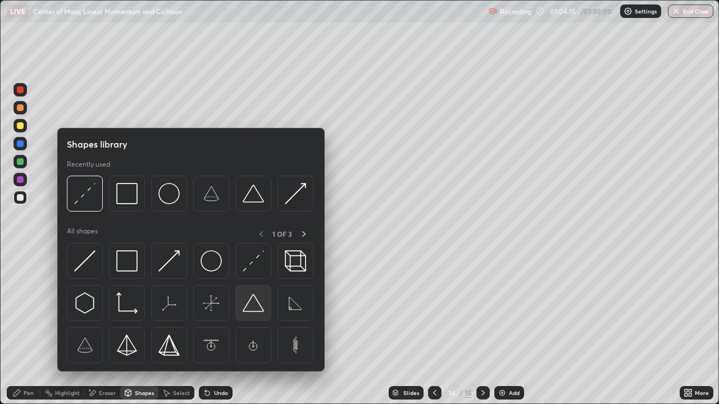
click at [252, 312] on img at bounding box center [253, 303] width 21 height 21
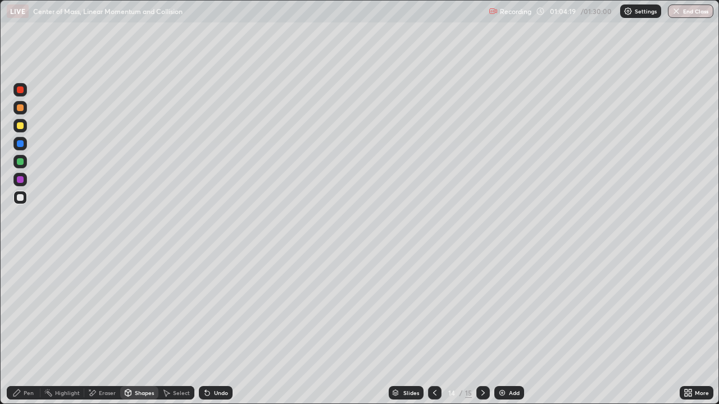
click at [30, 362] on div "Pen" at bounding box center [24, 392] width 34 height 13
click at [21, 125] on div at bounding box center [20, 125] width 7 height 7
click at [210, 362] on icon at bounding box center [207, 393] width 9 height 9
click at [212, 362] on div "Undo" at bounding box center [216, 392] width 34 height 13
click at [220, 362] on div "Undo" at bounding box center [216, 392] width 34 height 13
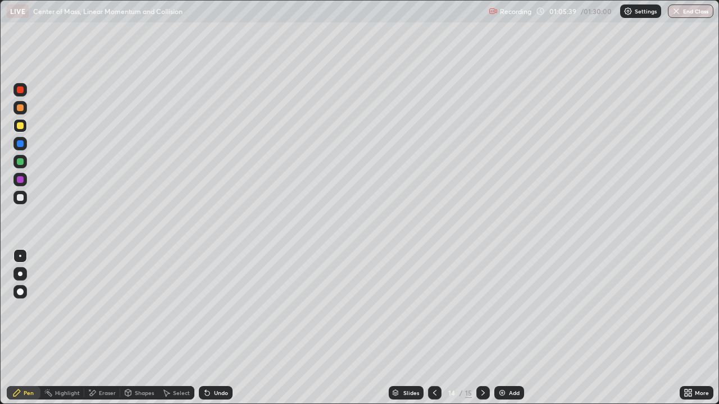
click at [69, 362] on div "Highlight" at bounding box center [67, 393] width 25 height 6
click at [29, 362] on div "Pen" at bounding box center [29, 393] width 10 height 6
click at [507, 362] on div "Add" at bounding box center [509, 392] width 30 height 13
click at [21, 126] on div at bounding box center [20, 125] width 7 height 7
click at [22, 199] on div at bounding box center [20, 197] width 7 height 7
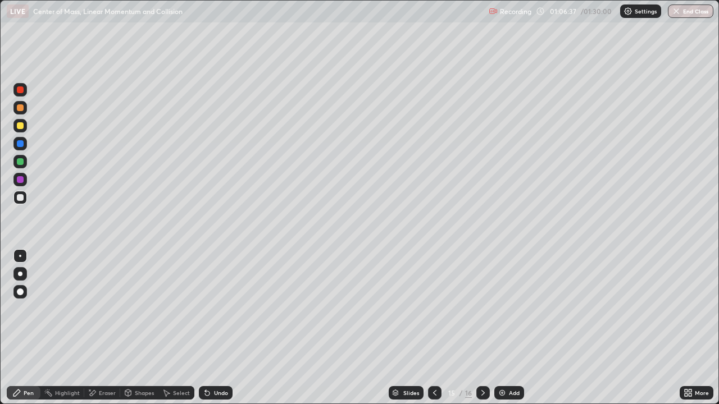
click at [222, 362] on div "Undo" at bounding box center [221, 393] width 14 height 6
click at [100, 362] on div "Eraser" at bounding box center [107, 393] width 17 height 6
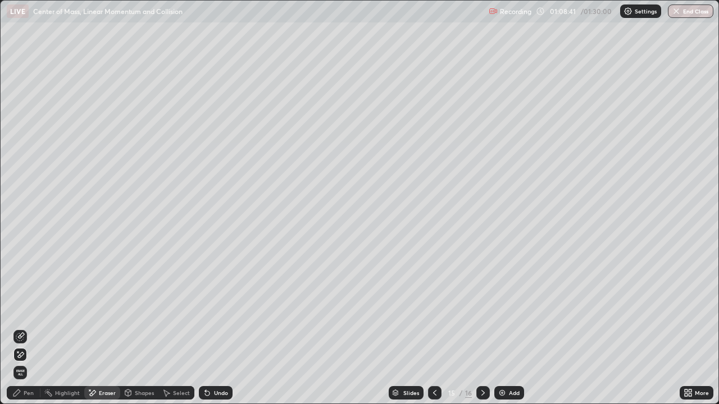
click at [33, 362] on div "Pen" at bounding box center [29, 393] width 10 height 6
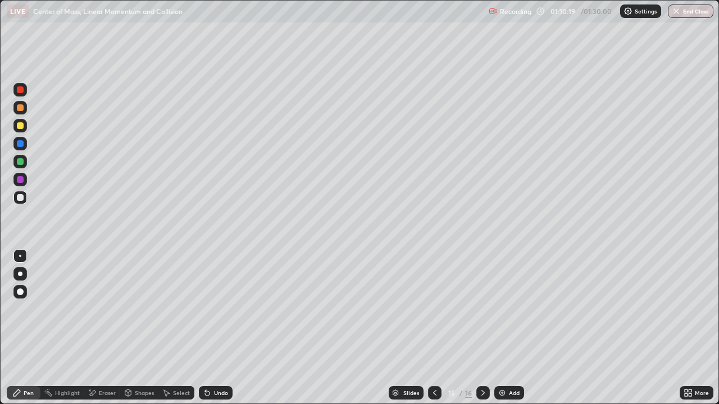
click at [210, 362] on div "Undo" at bounding box center [216, 392] width 34 height 13
click at [206, 362] on icon at bounding box center [207, 394] width 4 height 4
click at [207, 362] on icon at bounding box center [207, 393] width 9 height 9
click at [206, 362] on icon at bounding box center [207, 394] width 4 height 4
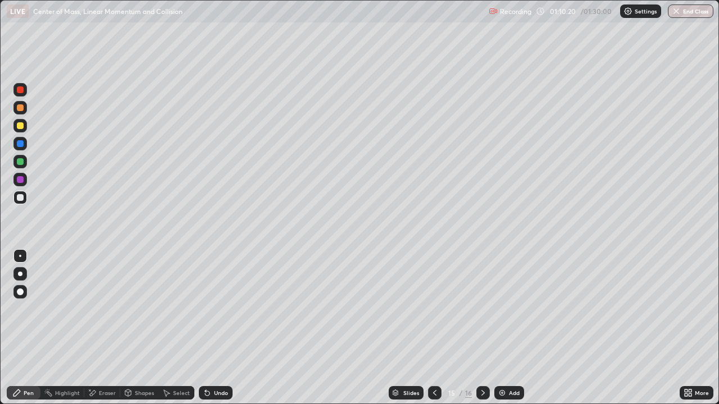
click at [204, 362] on div "Undo" at bounding box center [216, 392] width 34 height 13
click at [205, 362] on icon at bounding box center [207, 393] width 9 height 9
click at [204, 362] on div "Undo" at bounding box center [216, 392] width 34 height 13
click at [202, 362] on div "Undo" at bounding box center [216, 392] width 34 height 13
click at [199, 362] on div "Undo" at bounding box center [216, 392] width 34 height 13
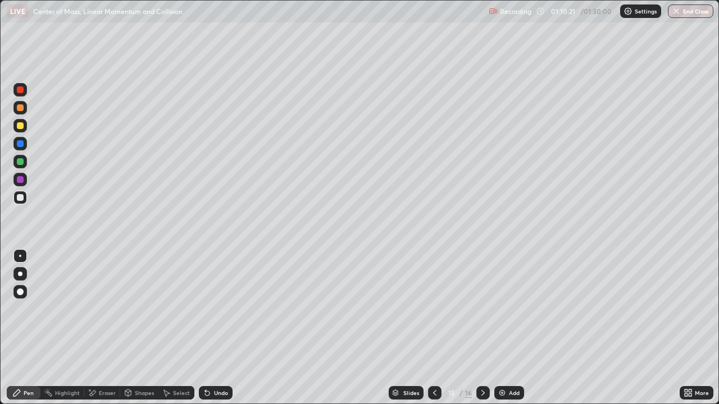
click at [190, 362] on div "Select" at bounding box center [176, 392] width 36 height 13
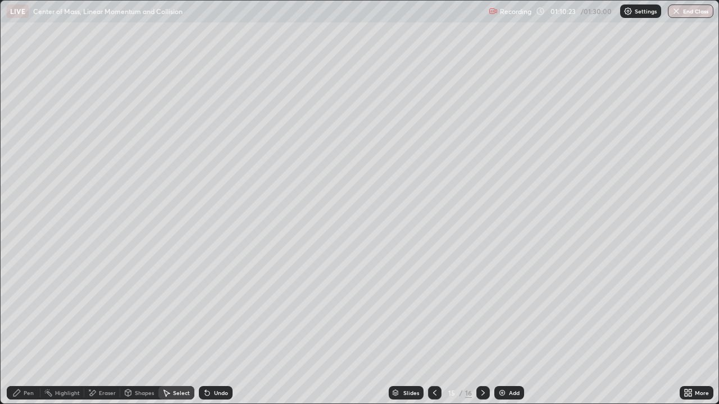
click at [225, 362] on div "Undo" at bounding box center [221, 393] width 14 height 6
click at [219, 362] on div "Undo" at bounding box center [221, 393] width 14 height 6
click at [229, 362] on div "Undo" at bounding box center [216, 392] width 34 height 13
click at [23, 362] on div "Pen" at bounding box center [24, 392] width 34 height 13
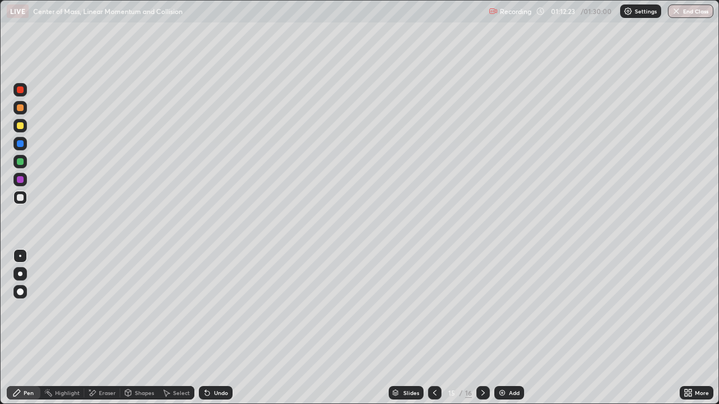
click at [110, 362] on div "Eraser" at bounding box center [107, 393] width 17 height 6
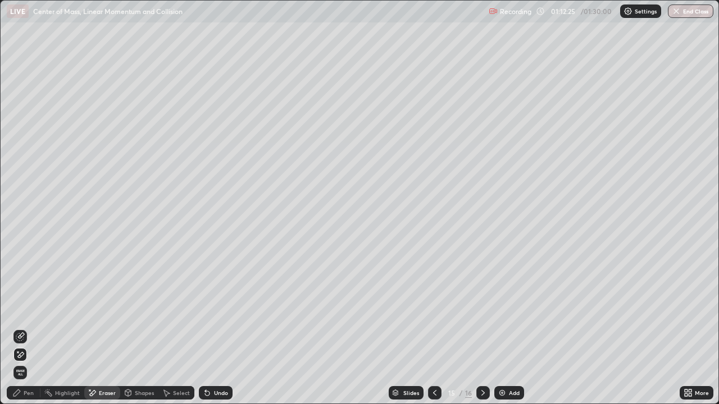
click at [29, 362] on div "Pen" at bounding box center [29, 393] width 10 height 6
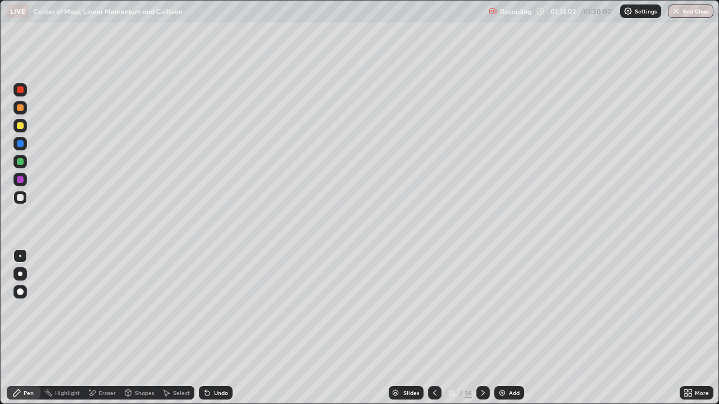
click at [515, 362] on div "Add" at bounding box center [514, 393] width 11 height 6
click at [21, 129] on div at bounding box center [20, 125] width 7 height 7
click at [142, 362] on div "Shapes" at bounding box center [139, 392] width 38 height 13
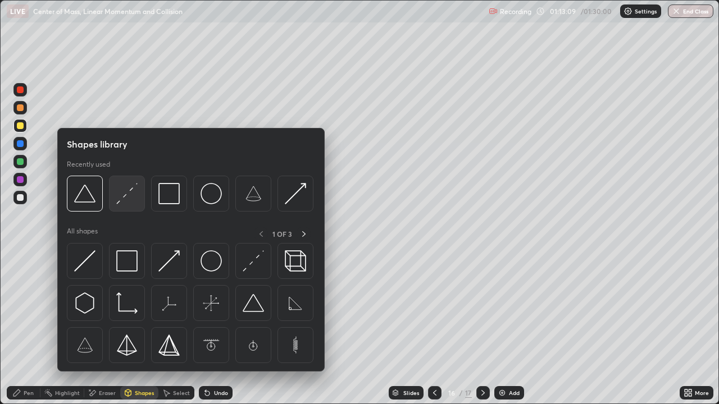
click at [136, 191] on img at bounding box center [126, 193] width 21 height 21
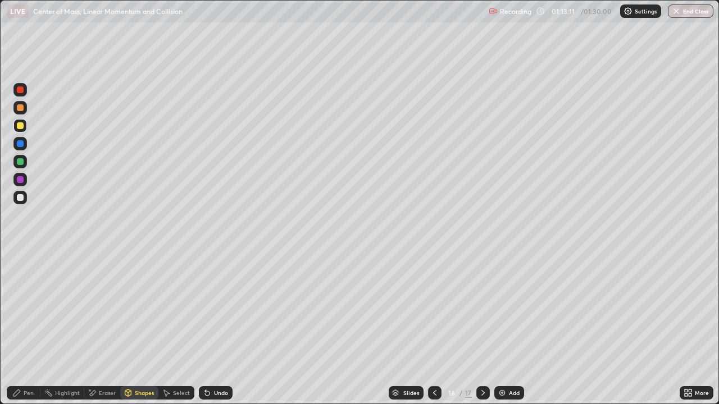
click at [33, 362] on div "Pen" at bounding box center [24, 392] width 34 height 13
click at [25, 110] on div at bounding box center [19, 107] width 13 height 13
click at [210, 362] on div "Undo" at bounding box center [216, 392] width 34 height 13
click at [219, 362] on div "Undo" at bounding box center [221, 393] width 14 height 6
click at [221, 362] on div "Undo" at bounding box center [221, 393] width 14 height 6
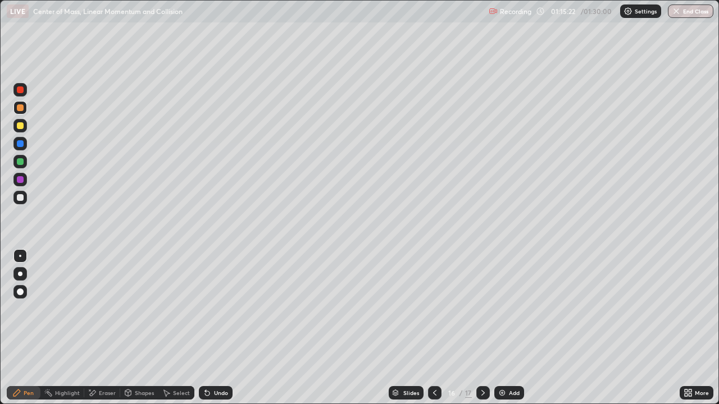
click at [217, 362] on div "Undo" at bounding box center [221, 393] width 14 height 6
click at [211, 362] on div "Undo" at bounding box center [216, 392] width 34 height 13
click at [216, 362] on div "Undo" at bounding box center [221, 393] width 14 height 6
click at [219, 362] on div "Undo" at bounding box center [216, 392] width 34 height 13
click at [211, 362] on div "Undo" at bounding box center [216, 392] width 34 height 13
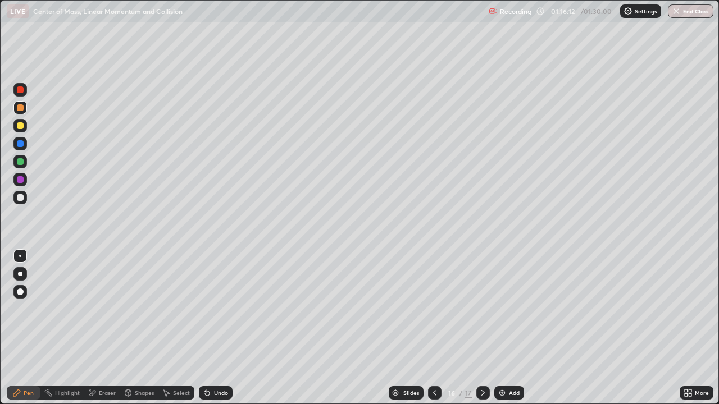
click at [16, 197] on div at bounding box center [19, 197] width 13 height 13
click at [19, 144] on div at bounding box center [20, 143] width 7 height 7
click at [19, 166] on div at bounding box center [19, 161] width 13 height 13
click at [222, 362] on div "Undo" at bounding box center [216, 392] width 34 height 13
click at [20, 130] on div at bounding box center [19, 125] width 13 height 13
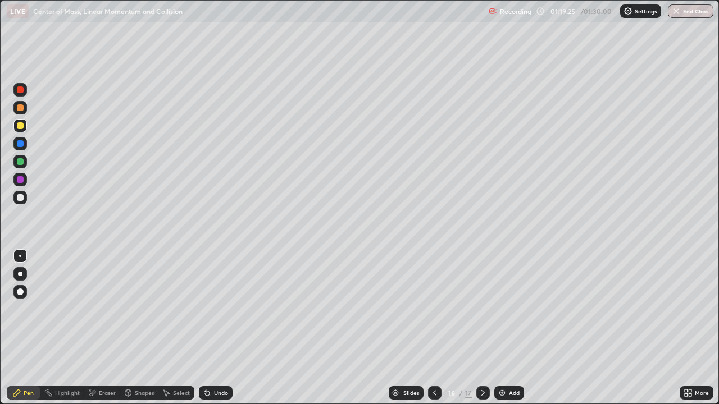
click at [503, 362] on div "Add" at bounding box center [509, 392] width 30 height 13
click at [435, 362] on icon at bounding box center [434, 393] width 9 height 9
click at [506, 362] on img at bounding box center [502, 393] width 9 height 9
click at [434, 362] on icon at bounding box center [434, 393] width 9 height 9
click at [476, 362] on div at bounding box center [482, 392] width 13 height 13
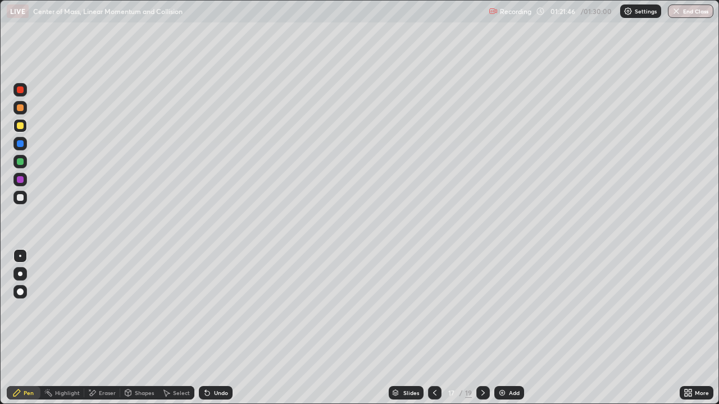
click at [502, 362] on img at bounding box center [502, 393] width 9 height 9
click at [22, 196] on div at bounding box center [20, 197] width 7 height 7
click at [133, 362] on div "Shapes" at bounding box center [139, 392] width 38 height 13
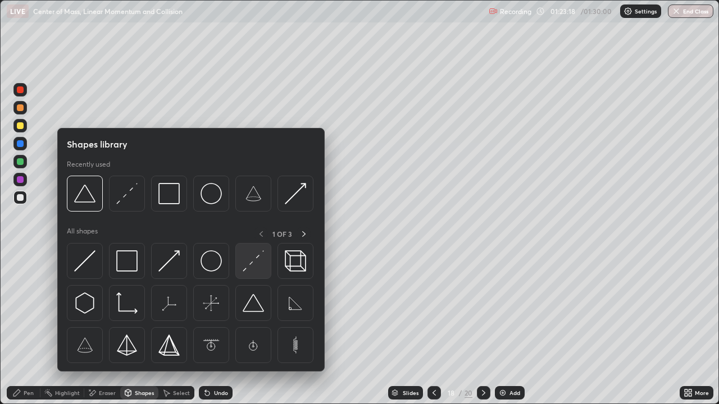
click at [249, 256] on img at bounding box center [253, 261] width 21 height 21
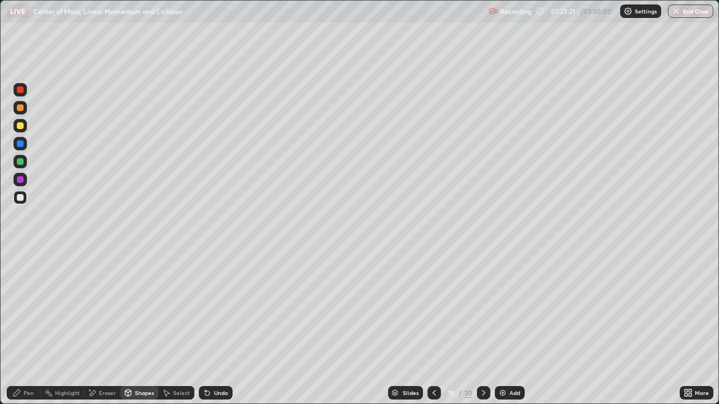
click at [29, 362] on div "Pen" at bounding box center [29, 393] width 10 height 6
click at [25, 129] on div at bounding box center [19, 125] width 13 height 13
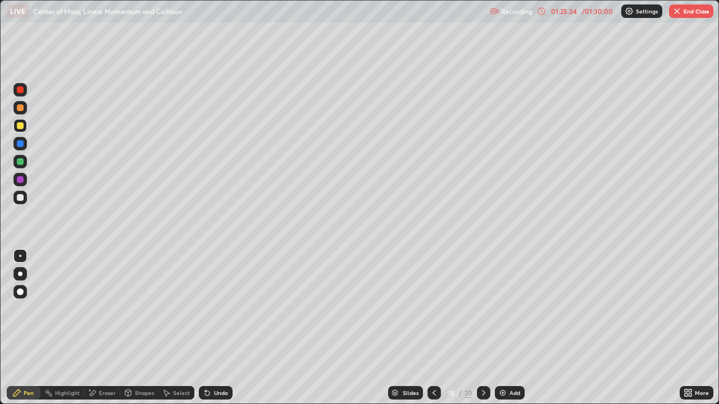
click at [221, 362] on div "Undo" at bounding box center [221, 393] width 14 height 6
click at [22, 112] on div at bounding box center [19, 107] width 13 height 13
click at [21, 168] on div at bounding box center [19, 161] width 13 height 13
click at [99, 362] on div "Eraser" at bounding box center [107, 393] width 17 height 6
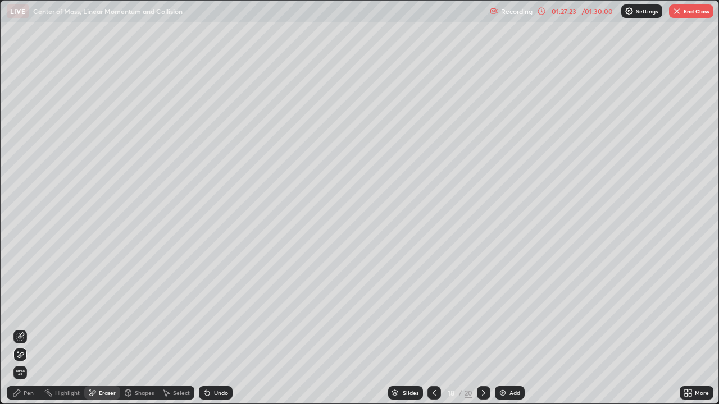
click at [30, 362] on div "Pen" at bounding box center [29, 393] width 10 height 6
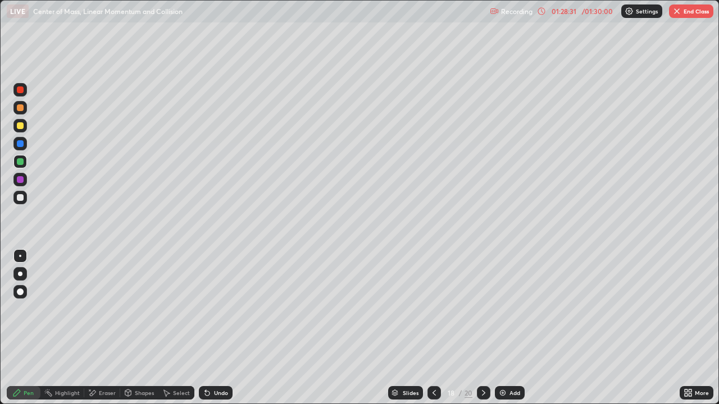
click at [686, 15] on button "End Class" at bounding box center [691, 10] width 44 height 13
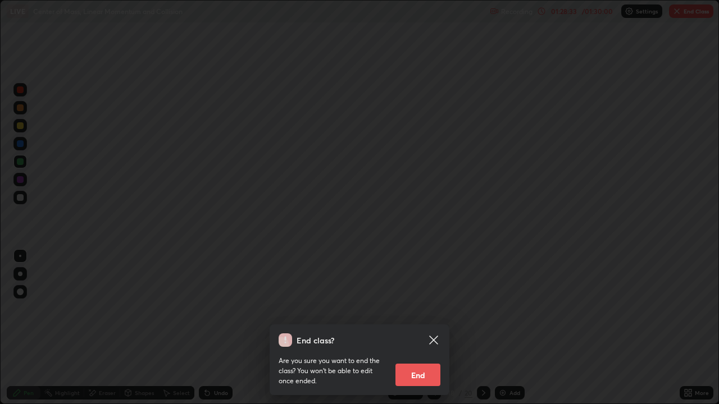
click at [427, 362] on button "End" at bounding box center [417, 375] width 45 height 22
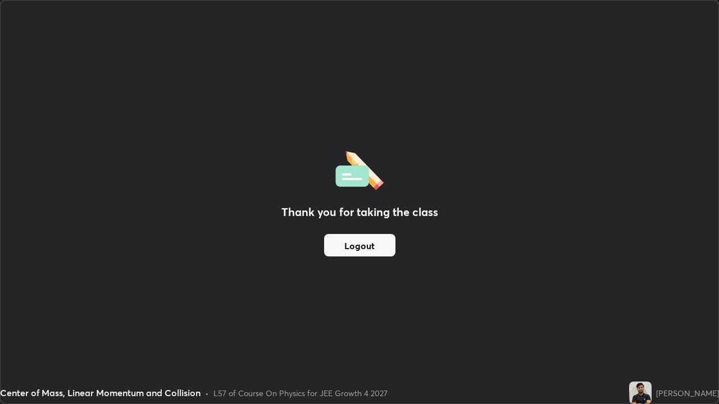
click at [361, 245] on button "Logout" at bounding box center [359, 245] width 71 height 22
click at [357, 244] on button "Logout" at bounding box center [359, 245] width 71 height 22
